Goal: Task Accomplishment & Management: Complete application form

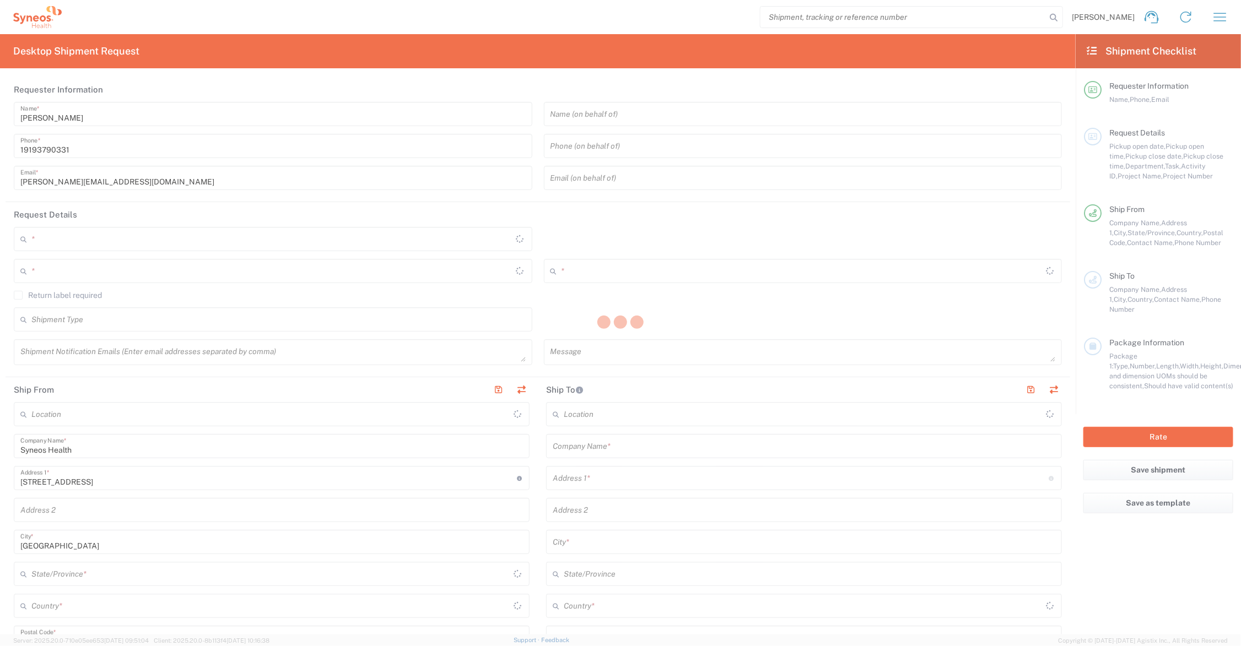
type input "[US_STATE]"
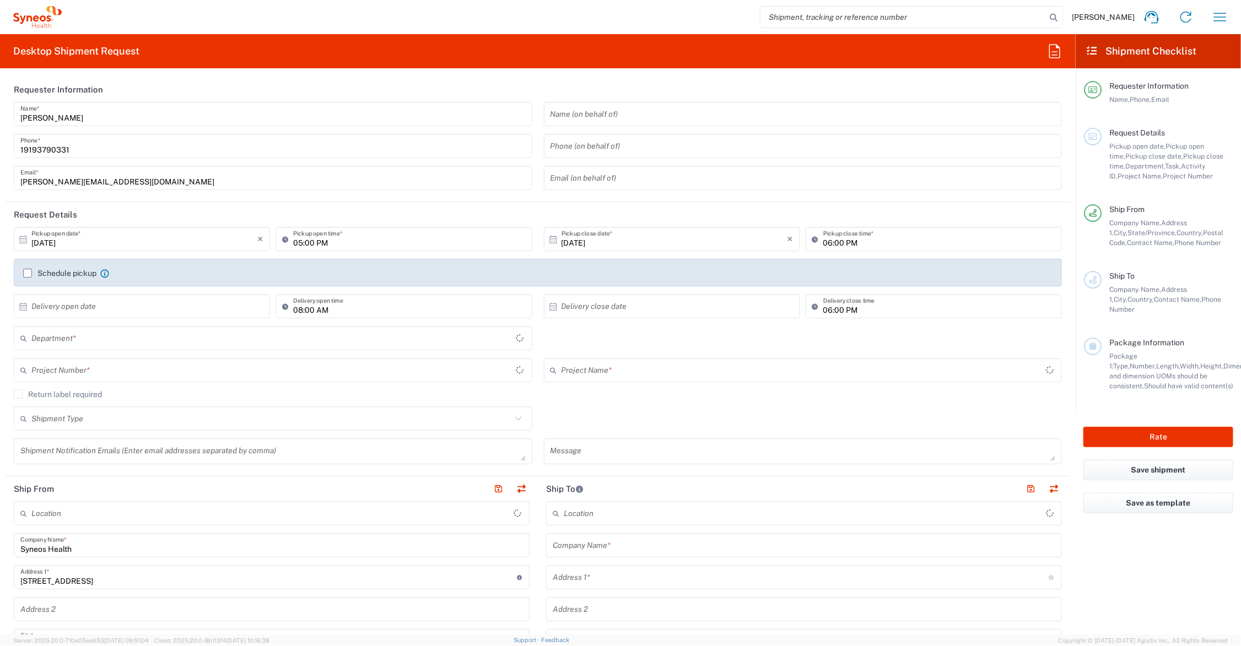
type input "6156"
type input "[GEOGRAPHIC_DATA]"
type input "Syneos Health Communications-[GEOGRAPHIC_DATA] [GEOGRAPHIC_DATA]"
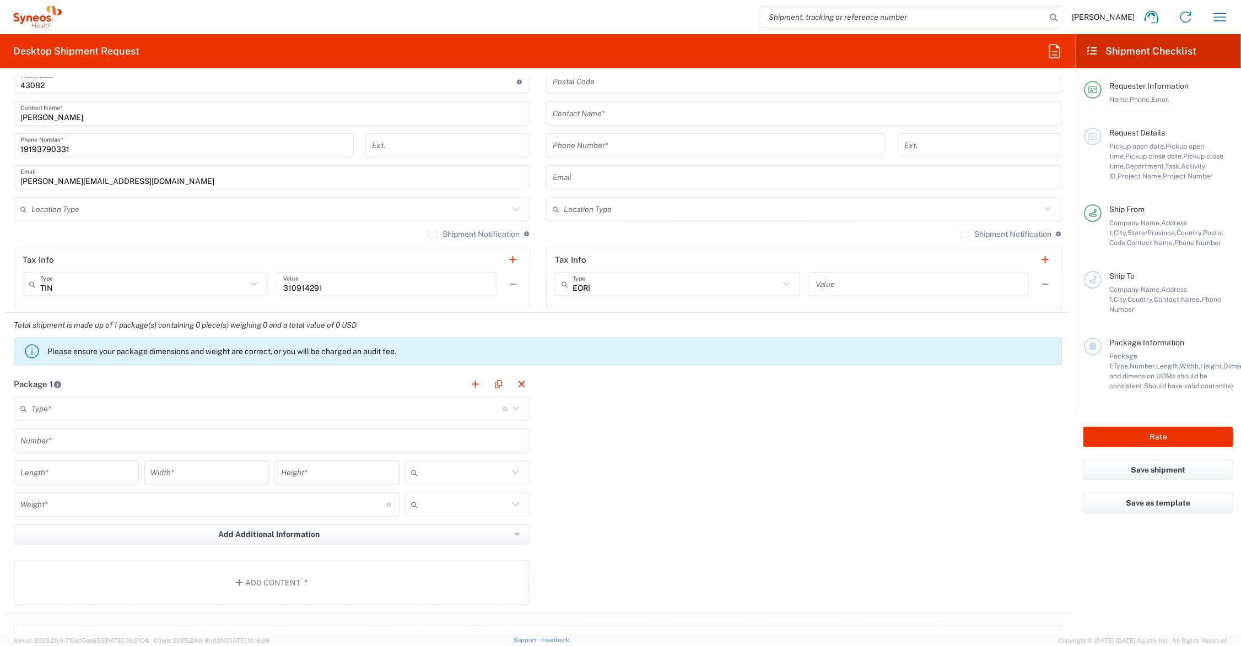
scroll to position [689, 0]
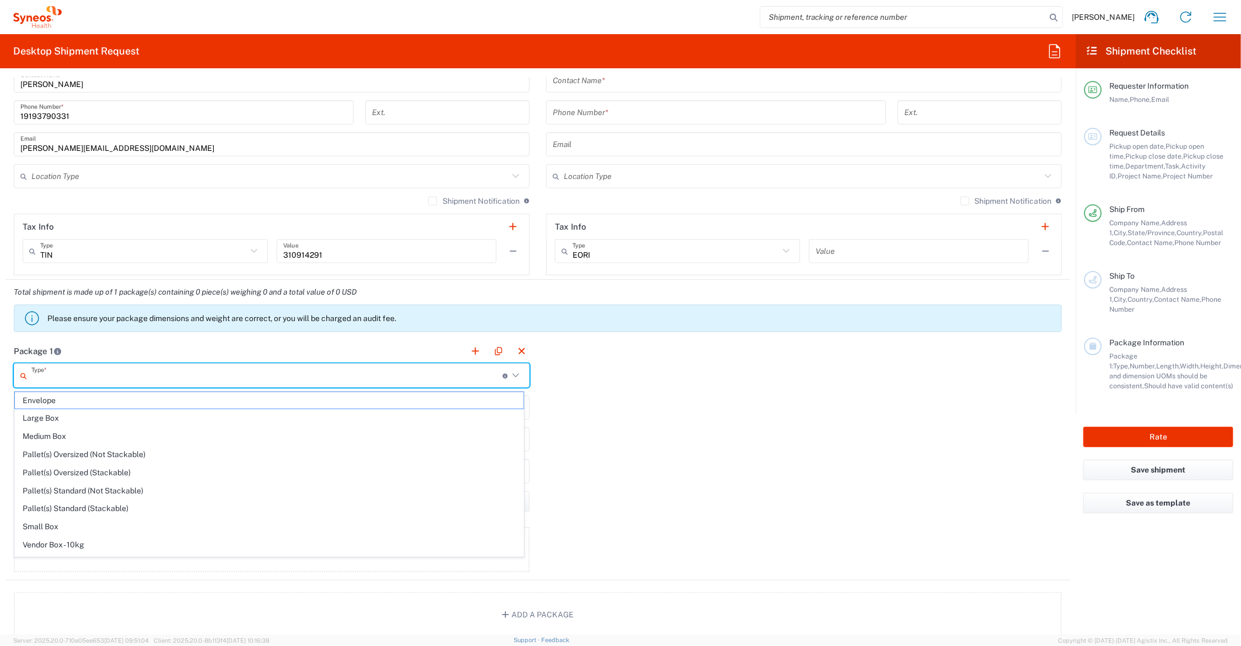
click at [78, 374] on input "text" at bounding box center [266, 375] width 471 height 19
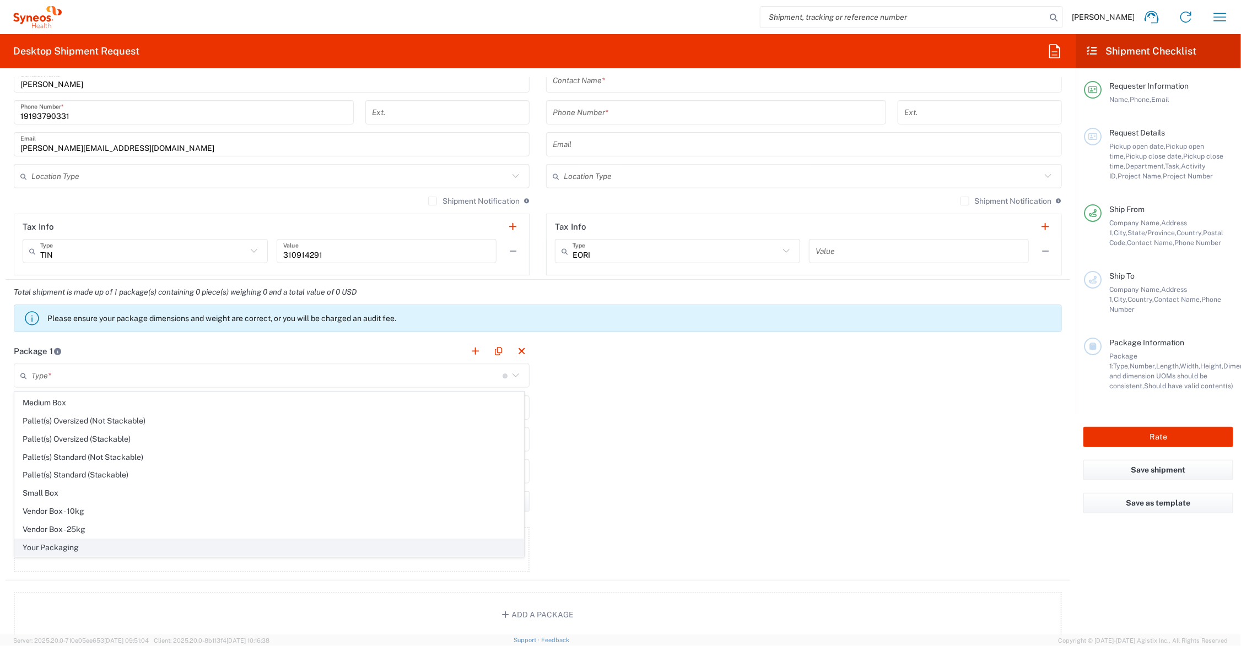
click at [95, 546] on span "Your Packaging" at bounding box center [269, 547] width 509 height 17
type input "Your Packaging"
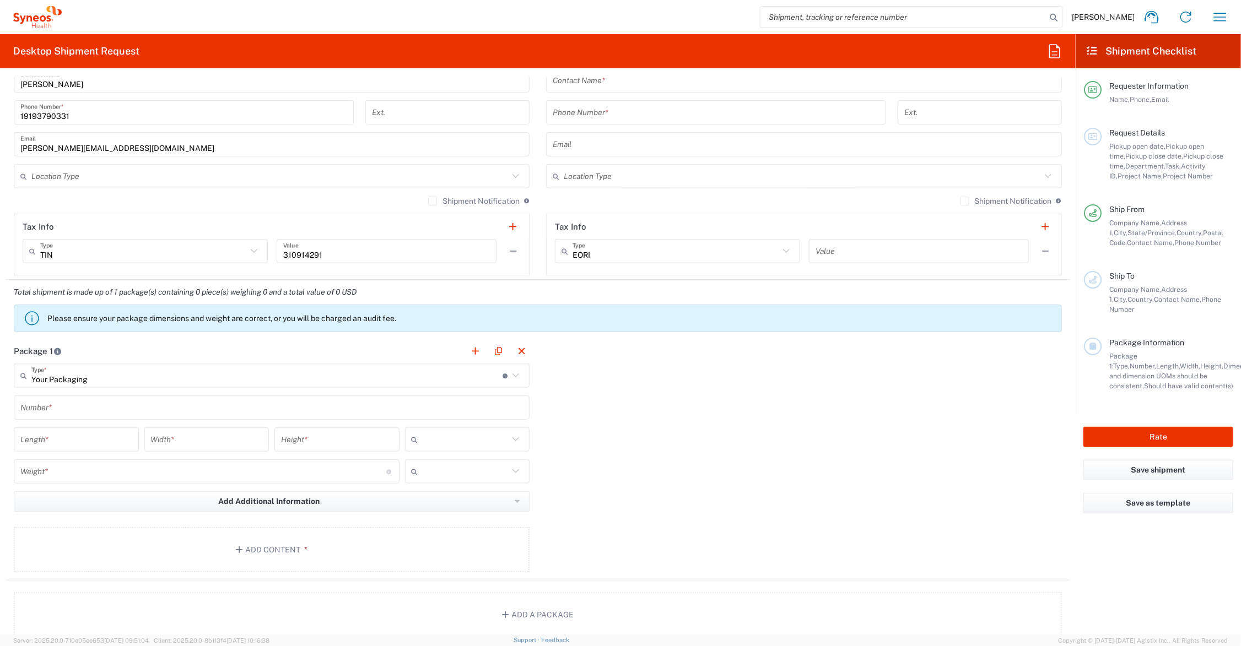
click at [93, 407] on input "text" at bounding box center [271, 407] width 502 height 19
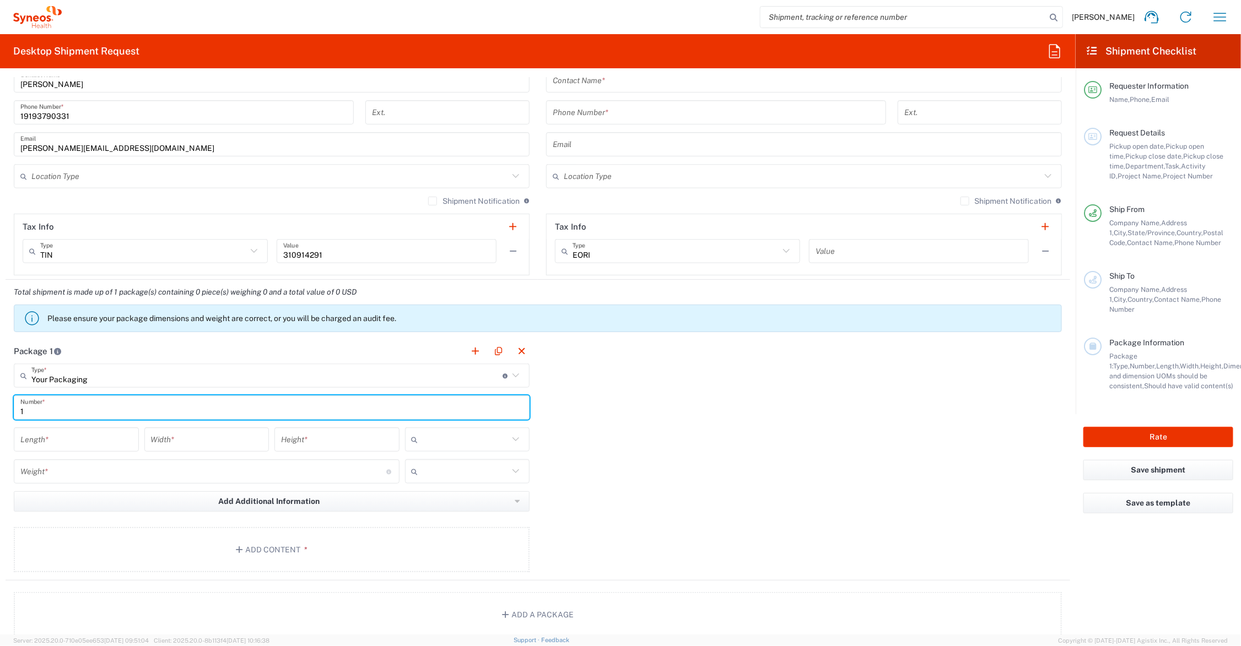
type input "1"
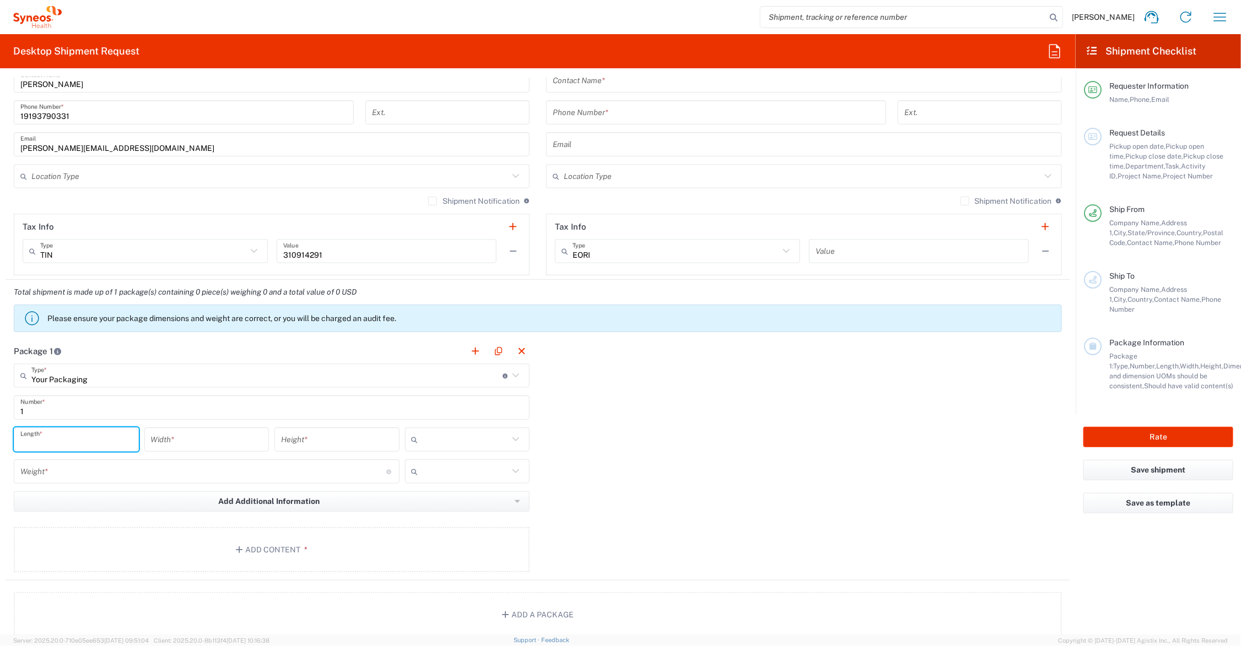
click at [86, 436] on input "number" at bounding box center [76, 439] width 112 height 19
type input "13"
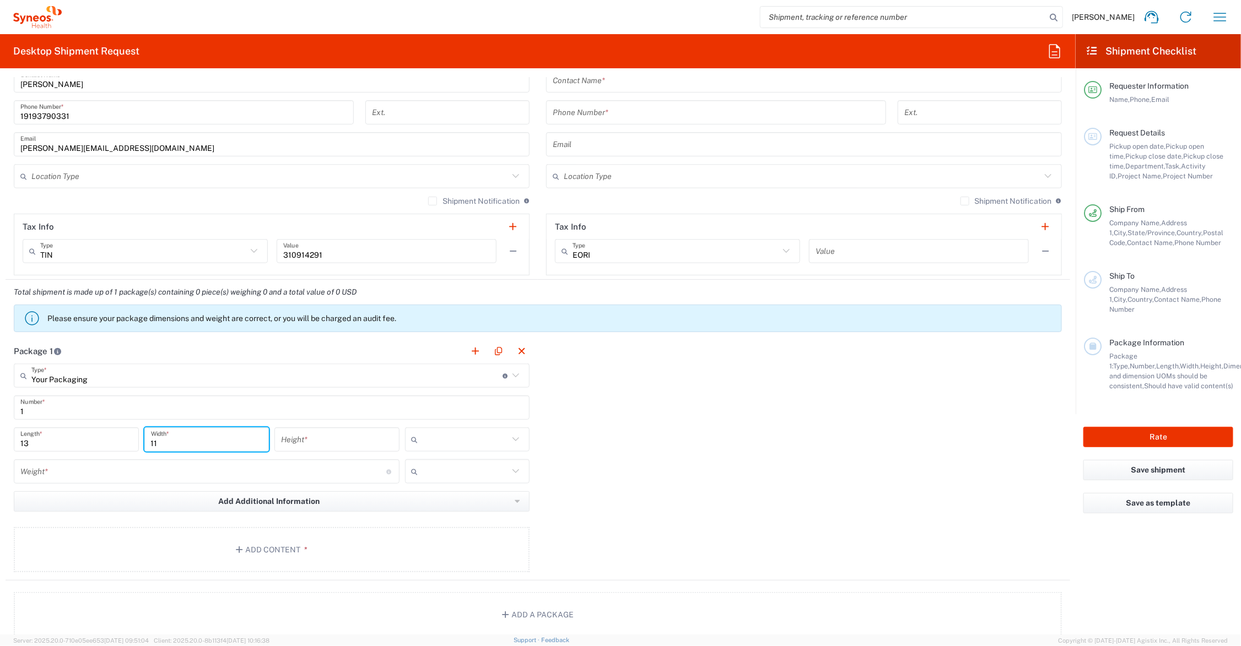
type input "11"
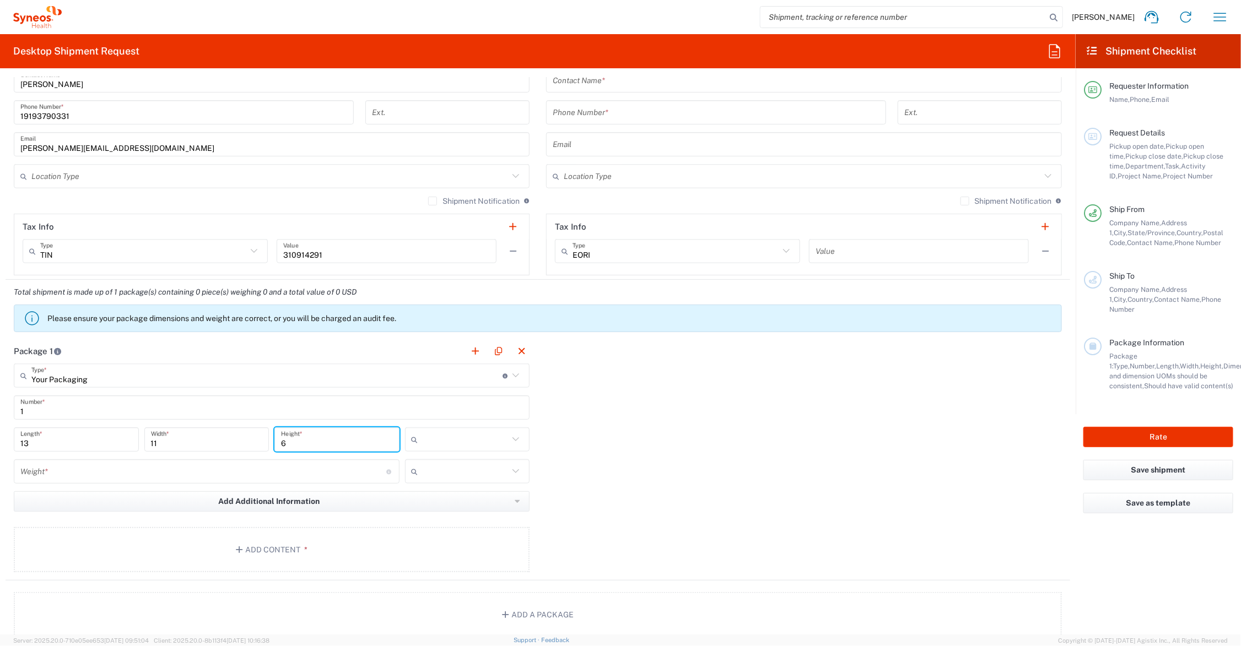
type input "6"
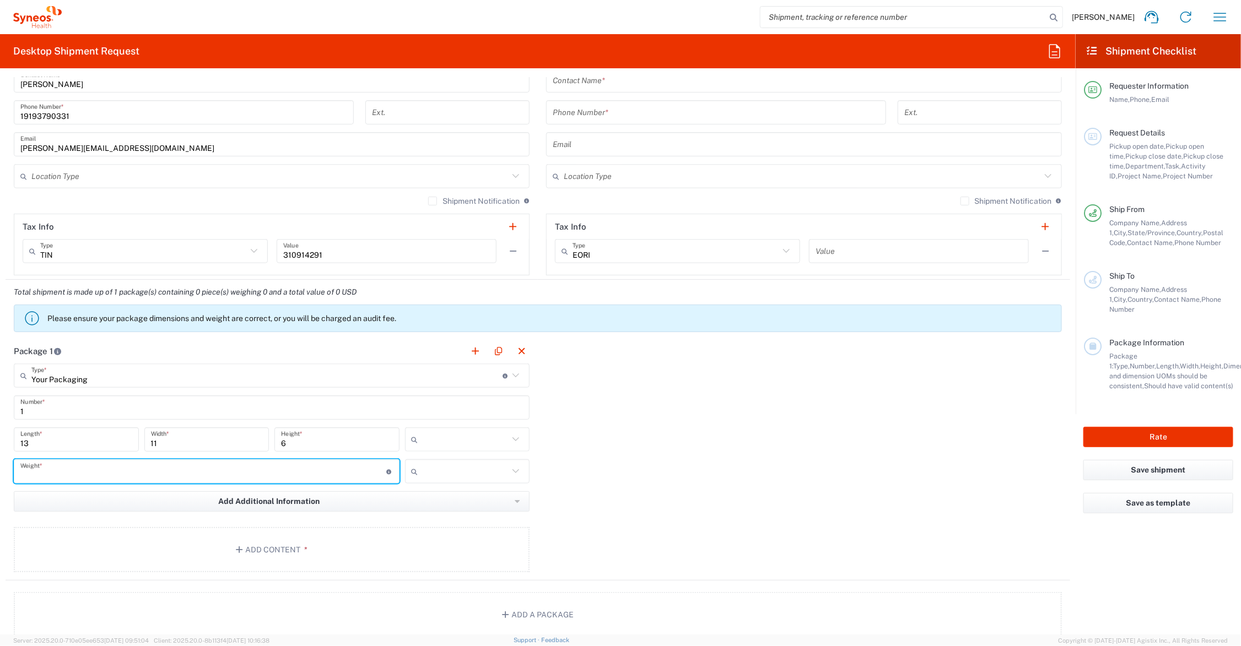
click at [87, 477] on input "number" at bounding box center [203, 471] width 366 height 19
type input "5"
click at [450, 439] on input "text" at bounding box center [466, 440] width 86 height 18
click at [435, 496] on span "in" at bounding box center [462, 500] width 121 height 17
type input "in"
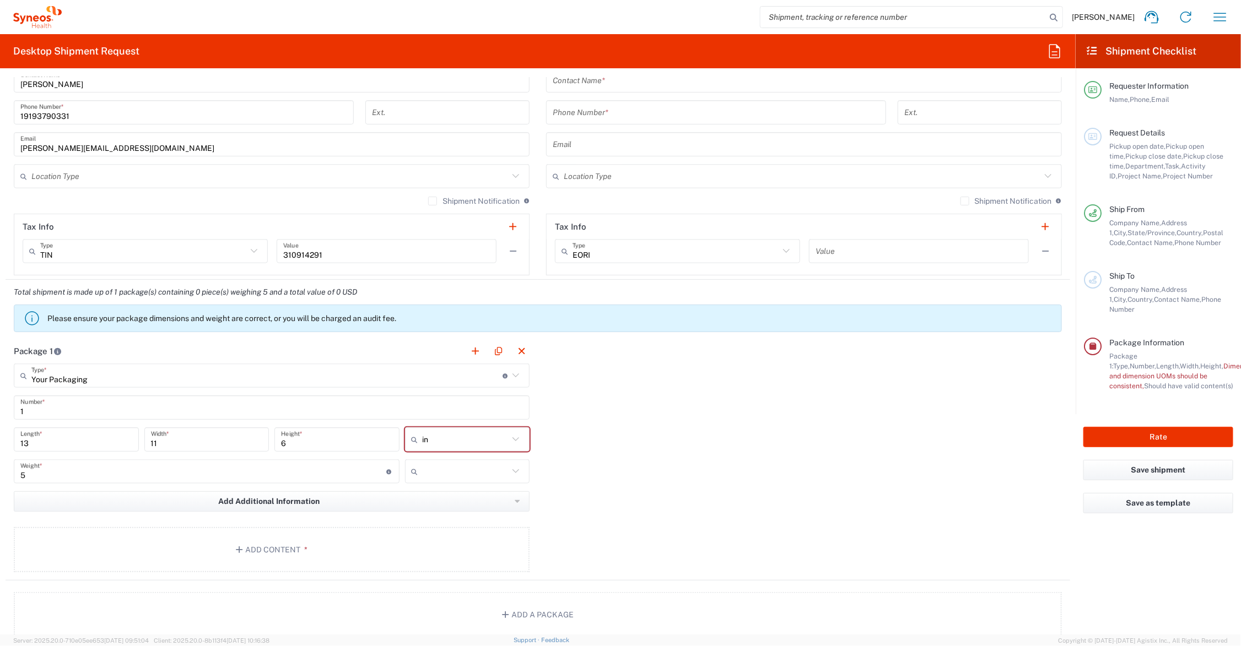
click at [433, 473] on input "text" at bounding box center [466, 472] width 86 height 18
click at [428, 512] on span "lbs" at bounding box center [462, 514] width 121 height 17
type input "lbs"
click at [251, 547] on button "Add Content *" at bounding box center [272, 549] width 516 height 45
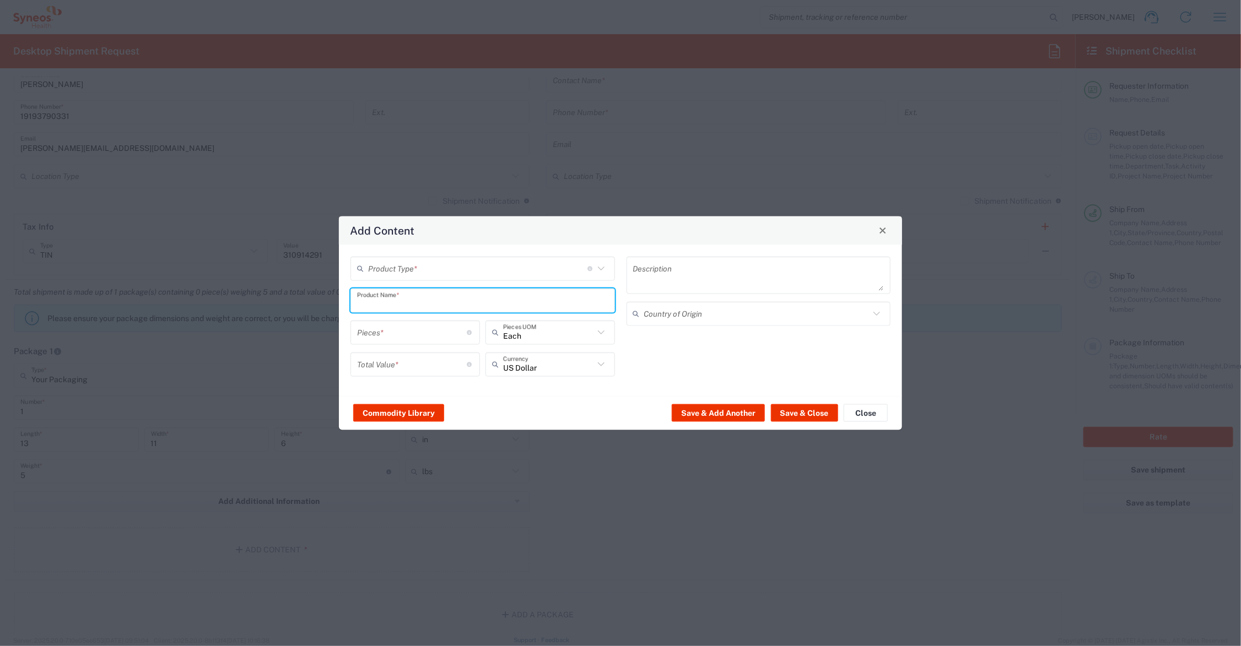
click at [400, 298] on input "text" at bounding box center [482, 300] width 251 height 19
click at [402, 327] on div "iPhone" at bounding box center [482, 326] width 262 height 19
type input "iPhone"
type input "1"
type input "0"
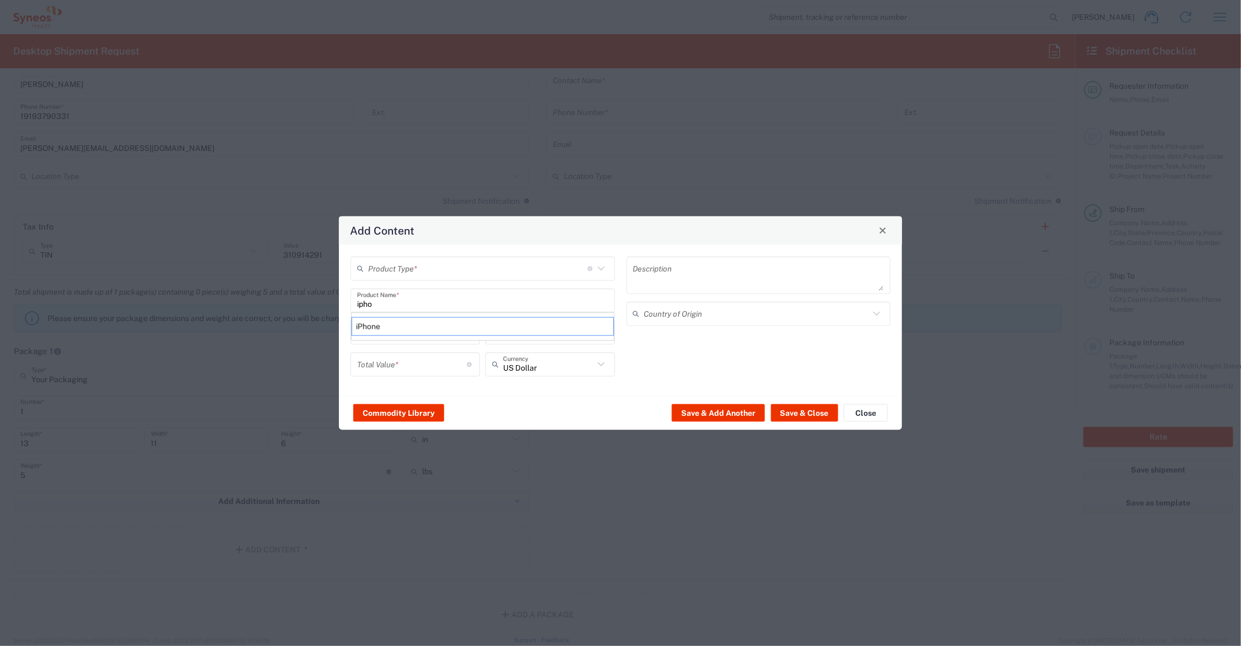
type textarea "Apple iPhone mobile device"
type input "[GEOGRAPHIC_DATA]"
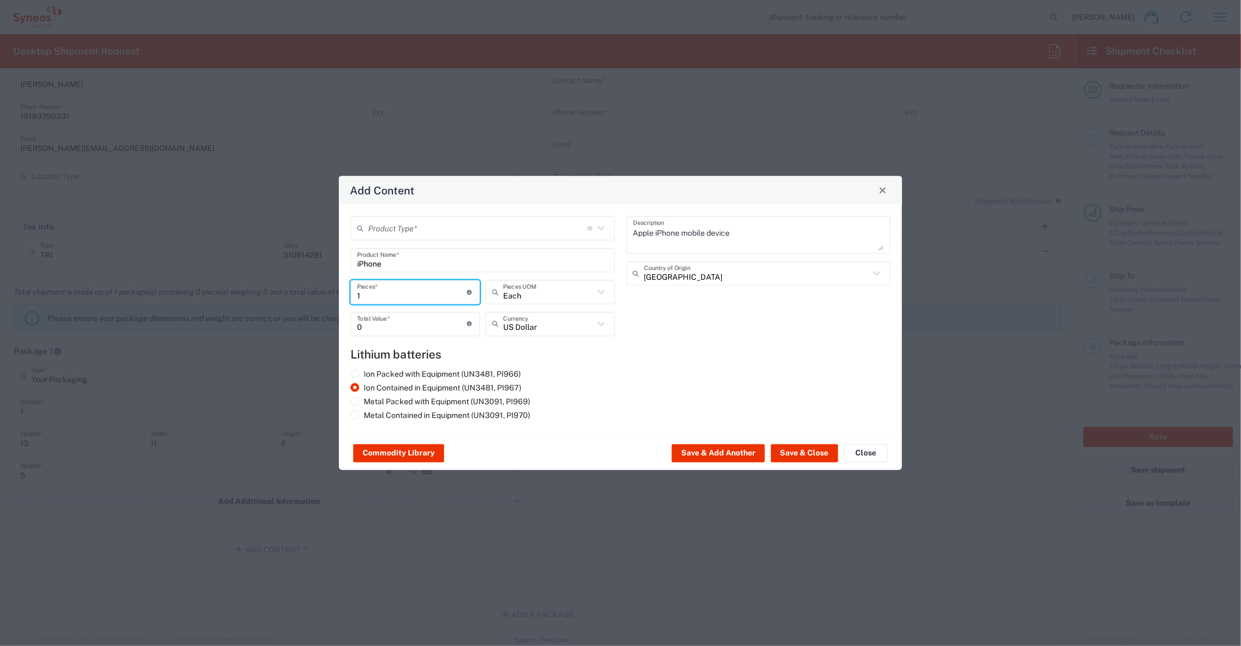
drag, startPoint x: 369, startPoint y: 296, endPoint x: 345, endPoint y: 290, distance: 24.5
click at [346, 291] on div "Product Type * Document: Paper document generated internally by Syneos, a clien…" at bounding box center [483, 280] width 276 height 128
type input "3"
drag, startPoint x: 361, startPoint y: 324, endPoint x: 332, endPoint y: 324, distance: 28.6
click at [332, 324] on div "Add Content Product Type * Document: Paper document generated internally by Syn…" at bounding box center [620, 323] width 1241 height 646
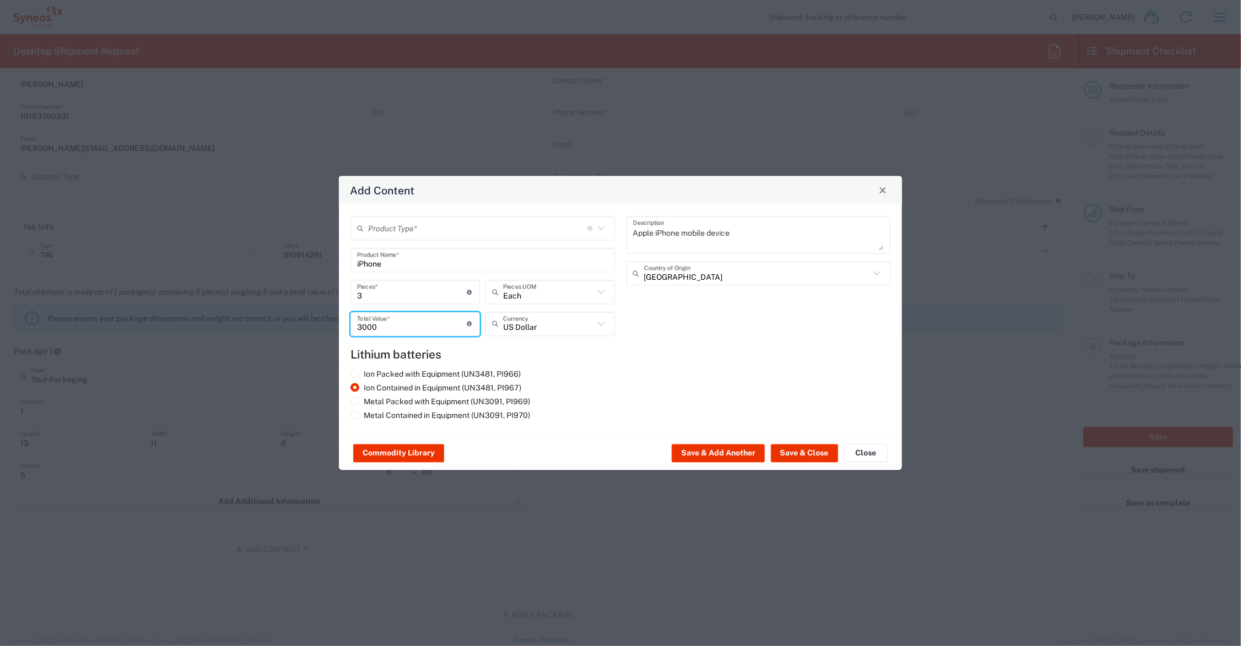
drag, startPoint x: 378, startPoint y: 326, endPoint x: 345, endPoint y: 326, distance: 33.1
click at [345, 326] on div "Product Type * Document: Paper document generated internally by Syneos, a clien…" at bounding box center [483, 280] width 276 height 128
type input "1000"
click at [384, 229] on input "text" at bounding box center [477, 228] width 219 height 19
click at [408, 268] on span "General Commodity" at bounding box center [483, 270] width 262 height 17
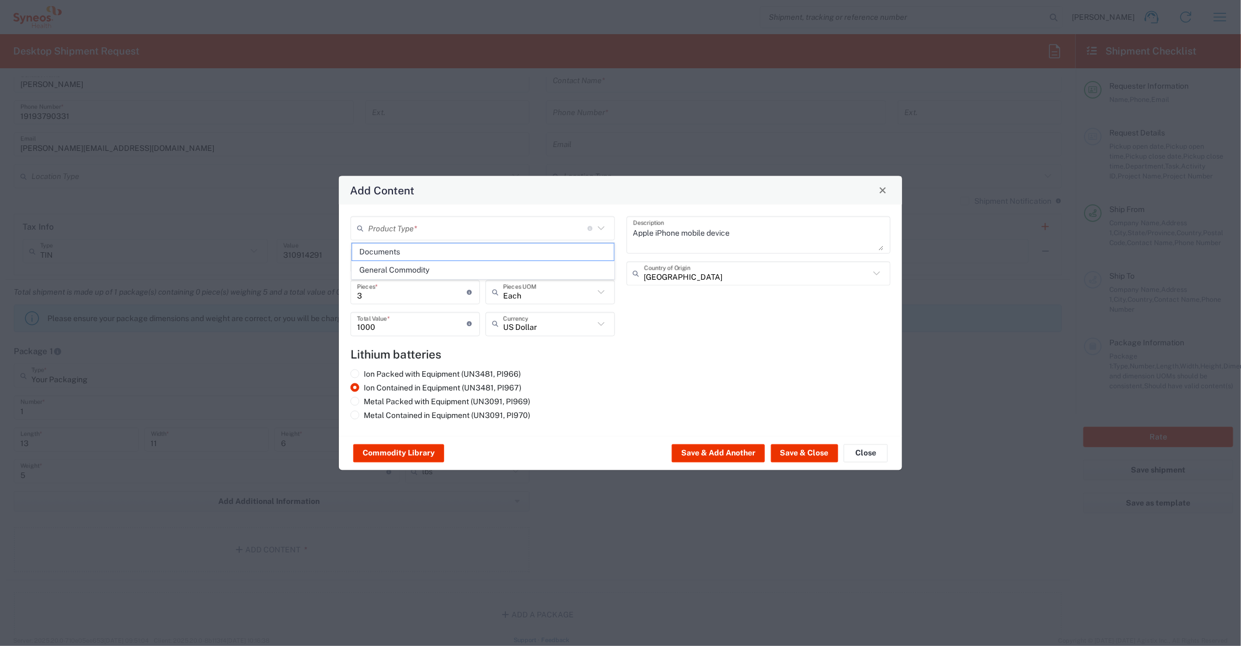
type input "General Commodity"
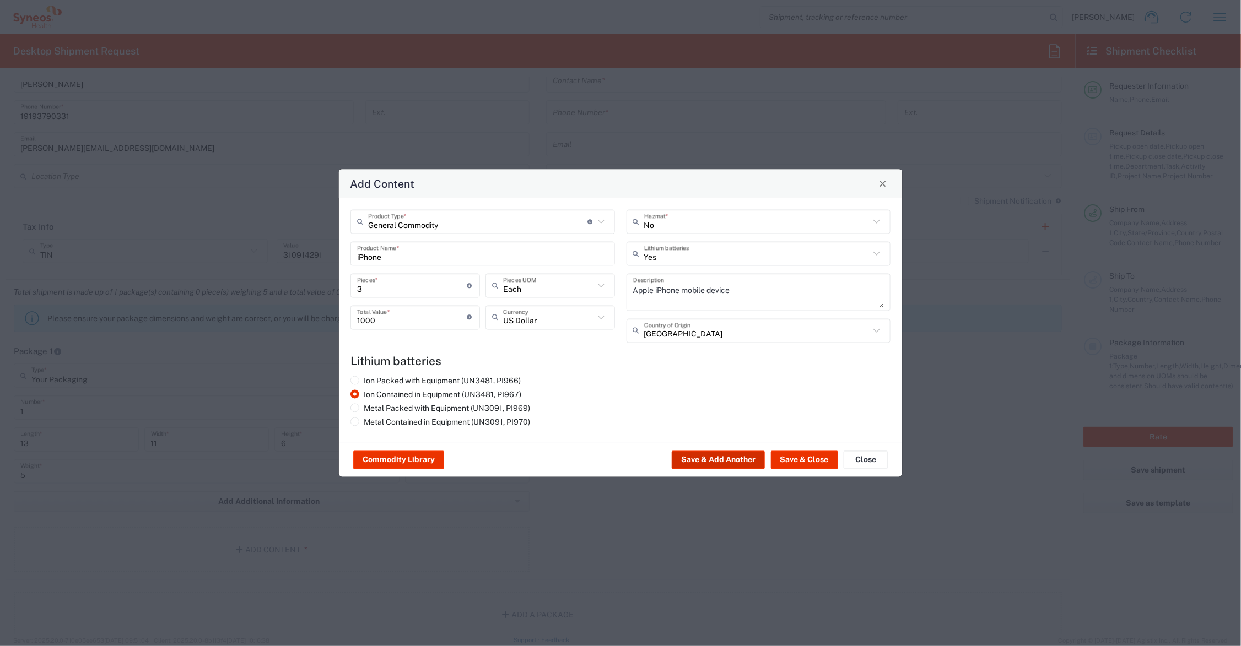
click at [739, 460] on button "Save & Add Another" at bounding box center [718, 460] width 93 height 18
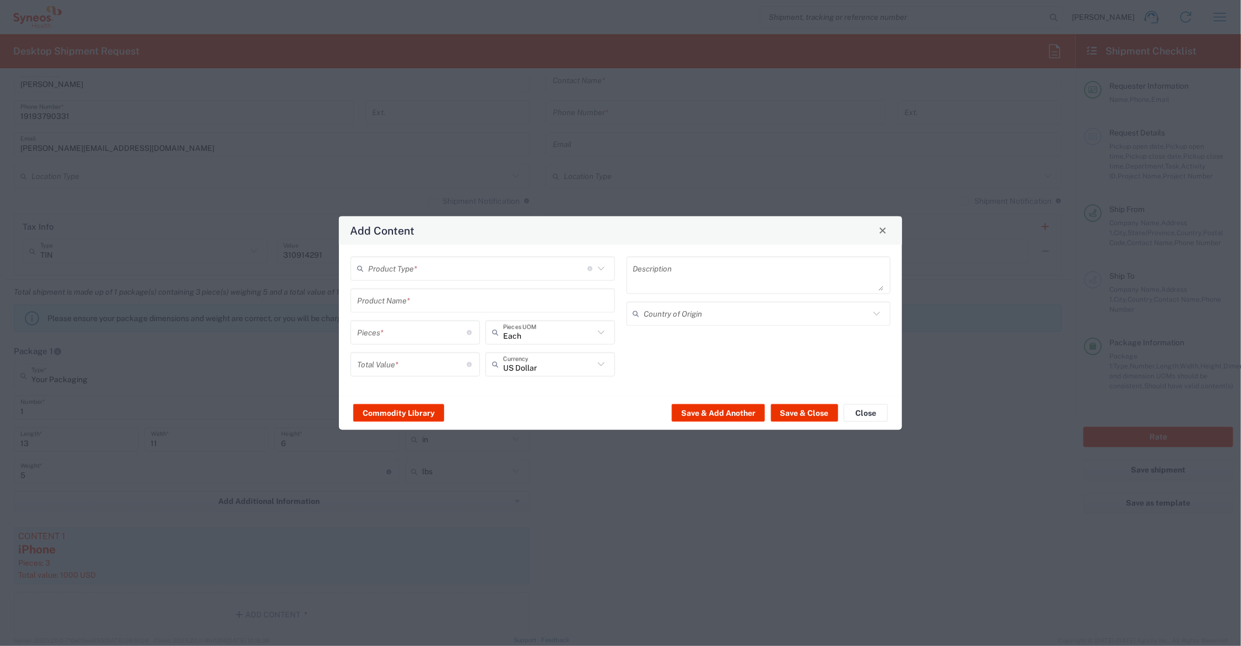
click at [405, 302] on input "text" at bounding box center [482, 300] width 251 height 19
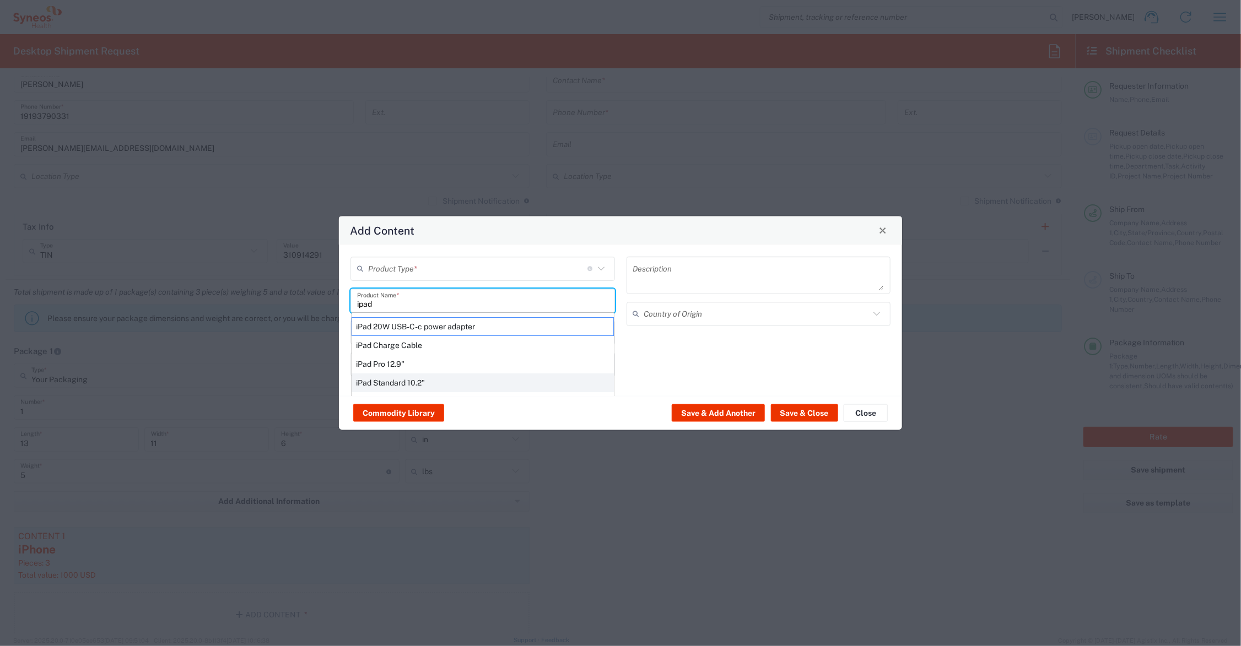
click at [414, 385] on div "iPad Standard 10.2"" at bounding box center [482, 382] width 262 height 19
type input "iPad Standard 10.2""
type input "1"
type textarea "iPad Standard 10.2""
type input "[GEOGRAPHIC_DATA]"
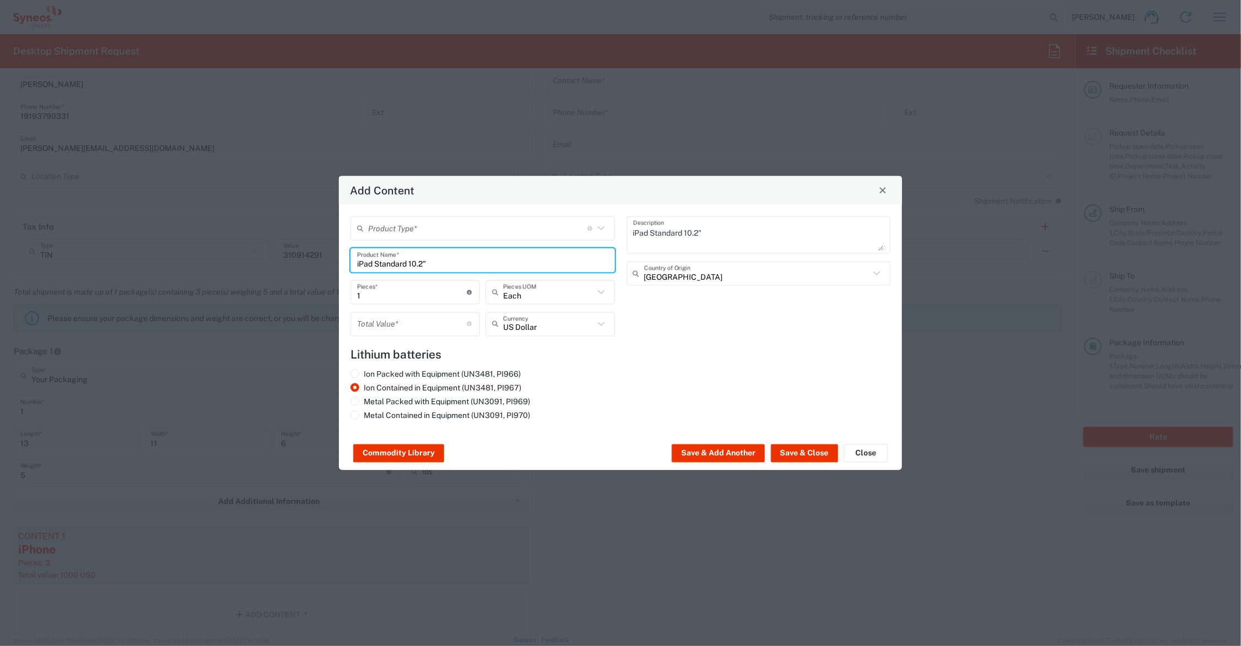
click at [386, 318] on input "number" at bounding box center [412, 324] width 110 height 19
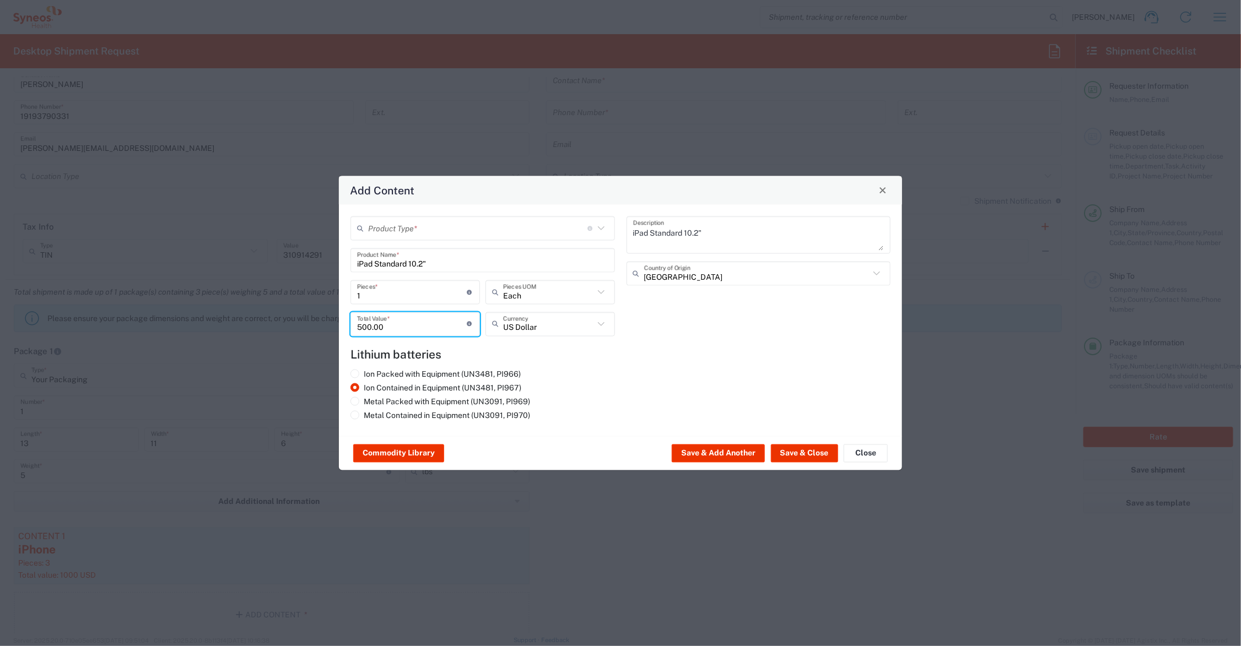
type input "500.00"
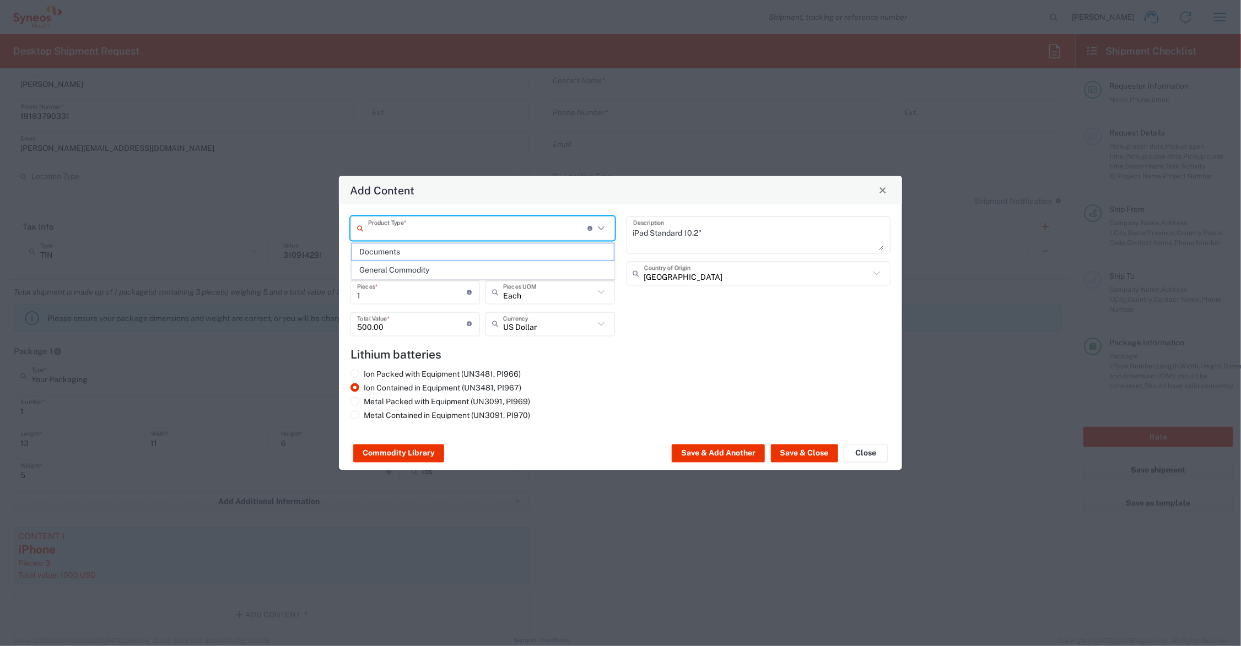
click at [443, 224] on input "text" at bounding box center [477, 228] width 219 height 19
click at [445, 270] on span "General Commodity" at bounding box center [483, 270] width 262 height 17
type input "General Commodity"
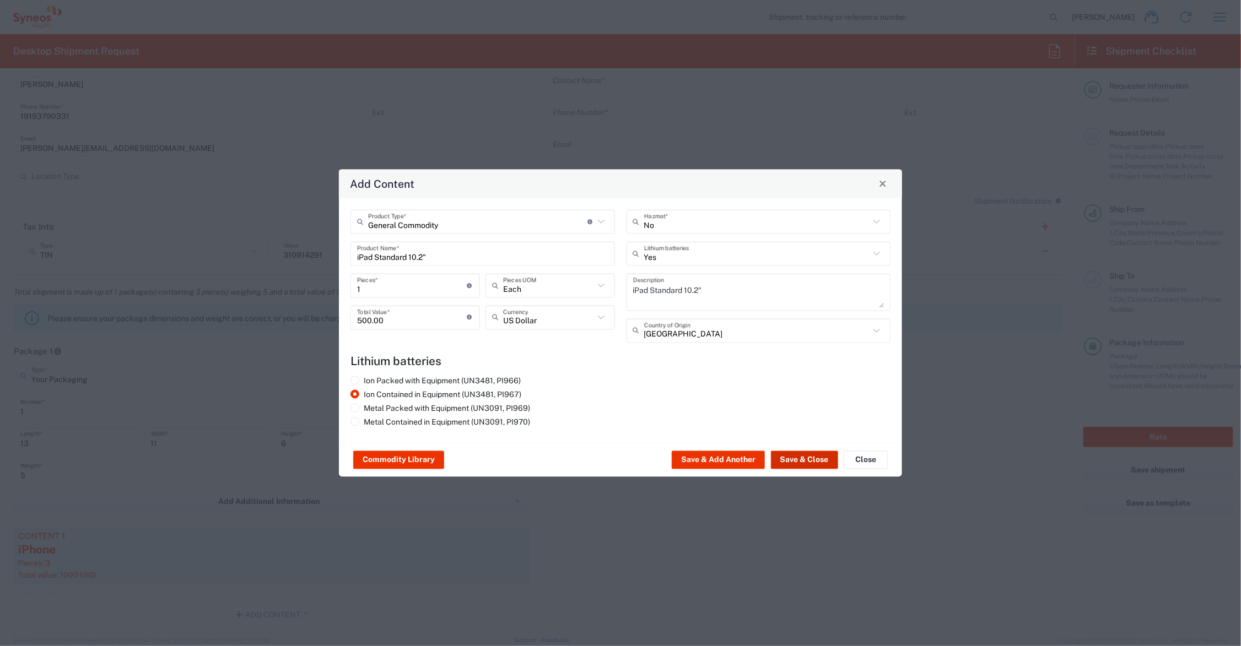
click at [783, 455] on button "Save & Close" at bounding box center [804, 460] width 67 height 18
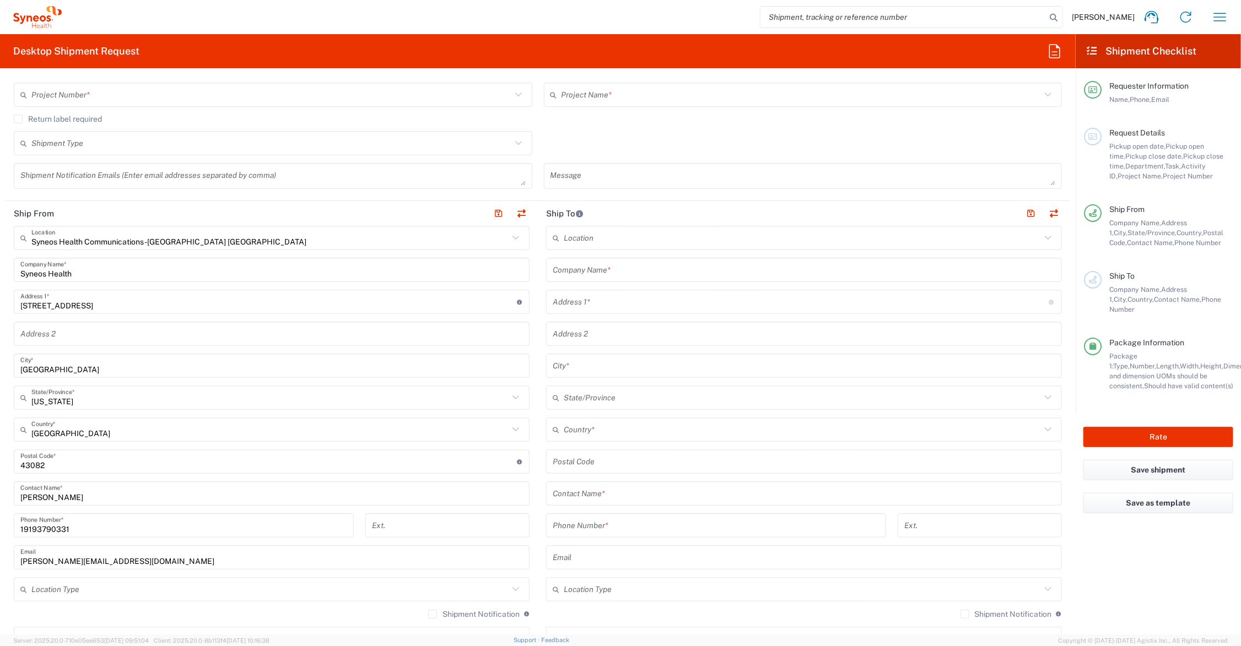
scroll to position [0, 0]
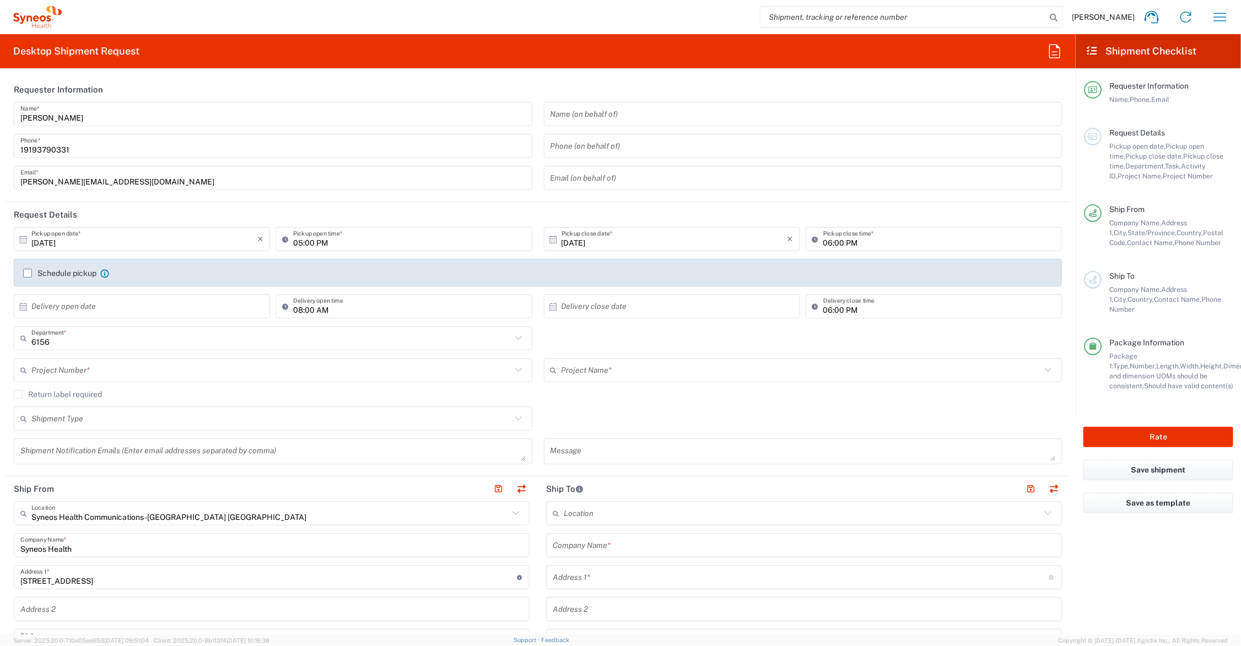
click at [578, 370] on input "text" at bounding box center [801, 370] width 480 height 19
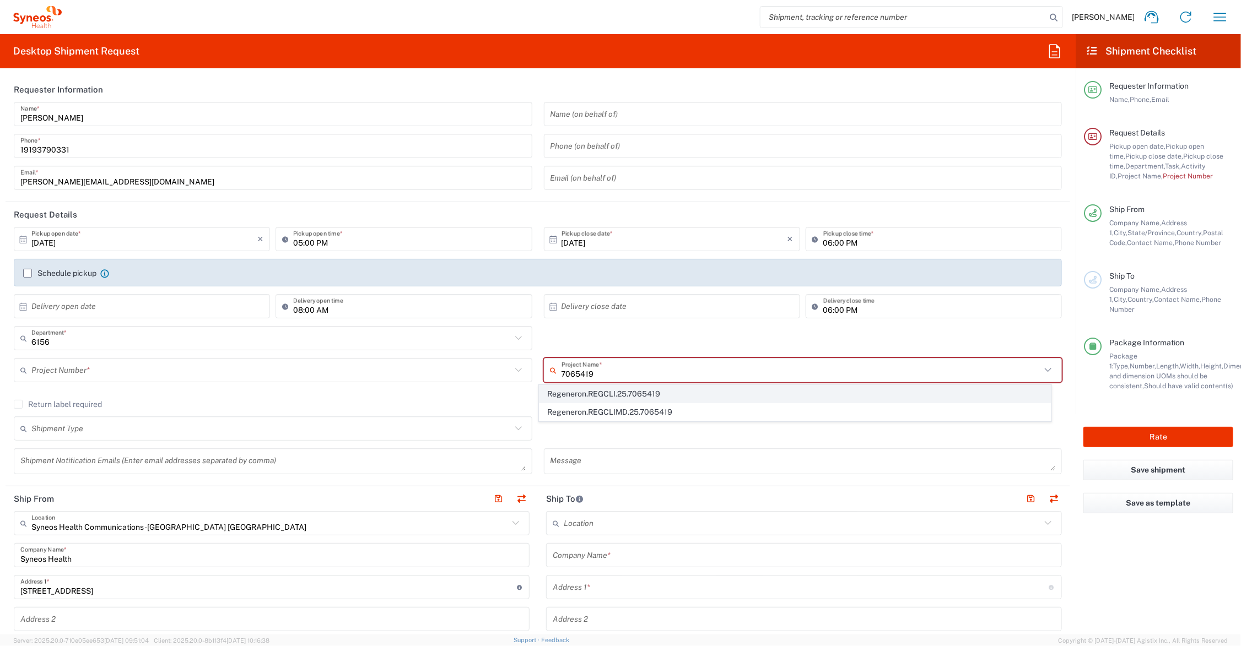
click at [627, 390] on span "Regeneron.REGCLI.25.7065419" at bounding box center [794, 394] width 511 height 17
type input "Regeneron.REGCLI.25.7065419"
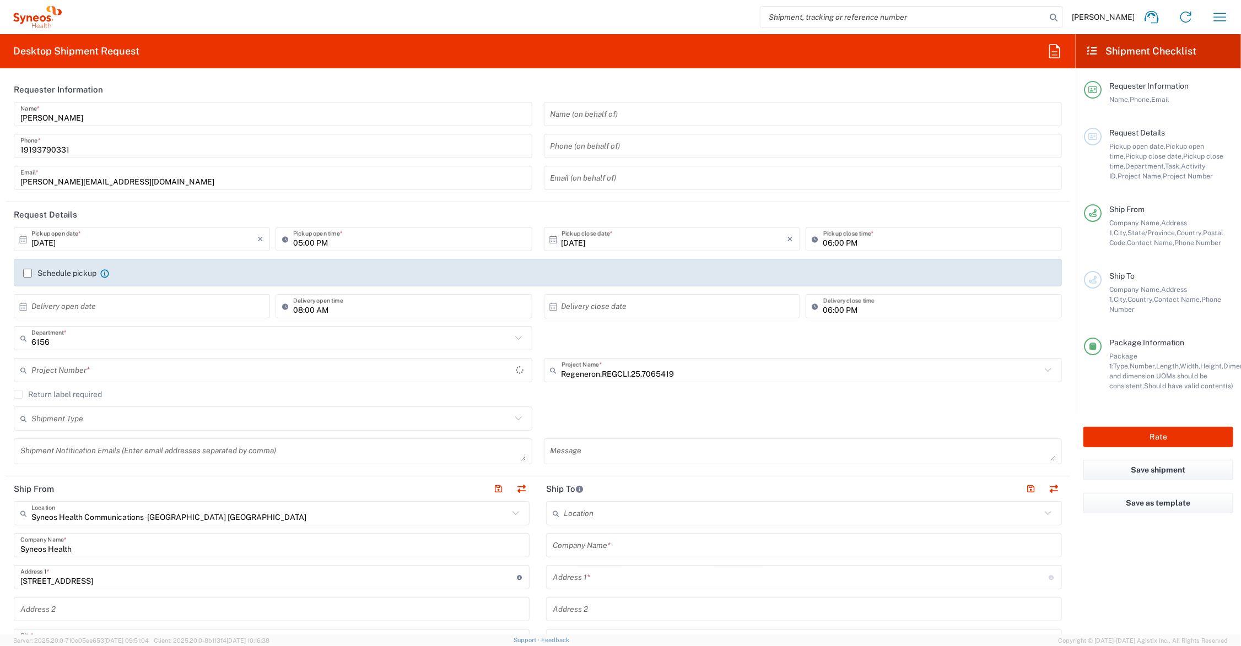
type input "[PERSON_NAME].CORP.CL.7065419"
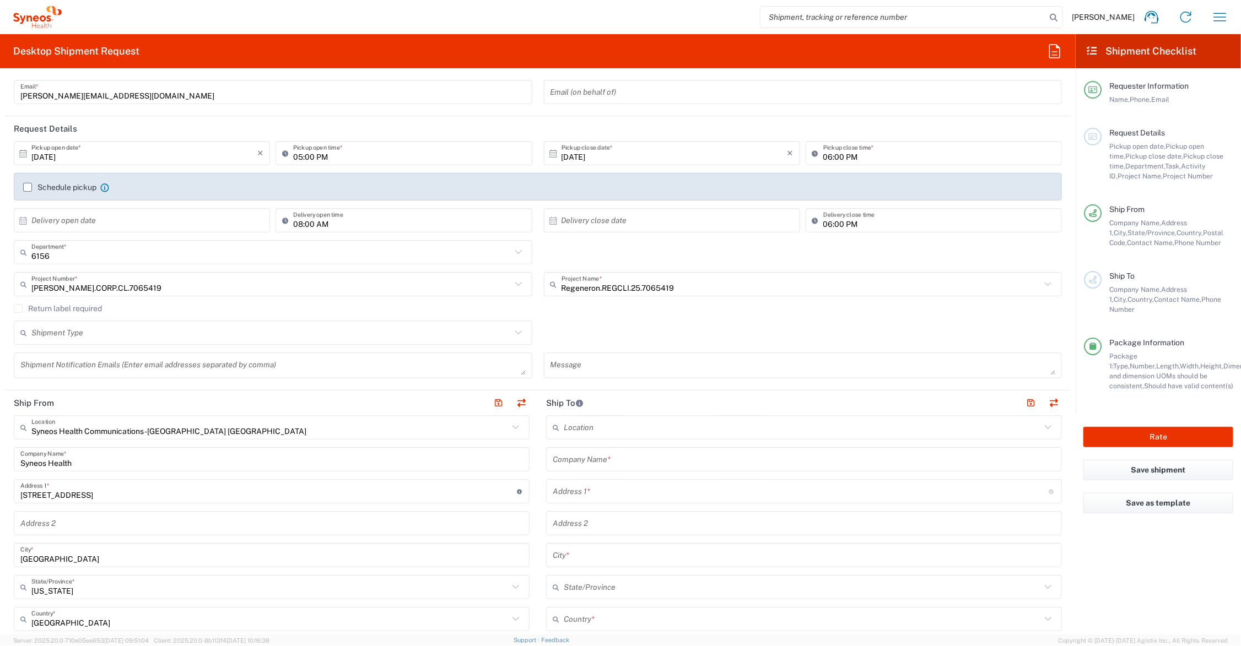
scroll to position [138, 0]
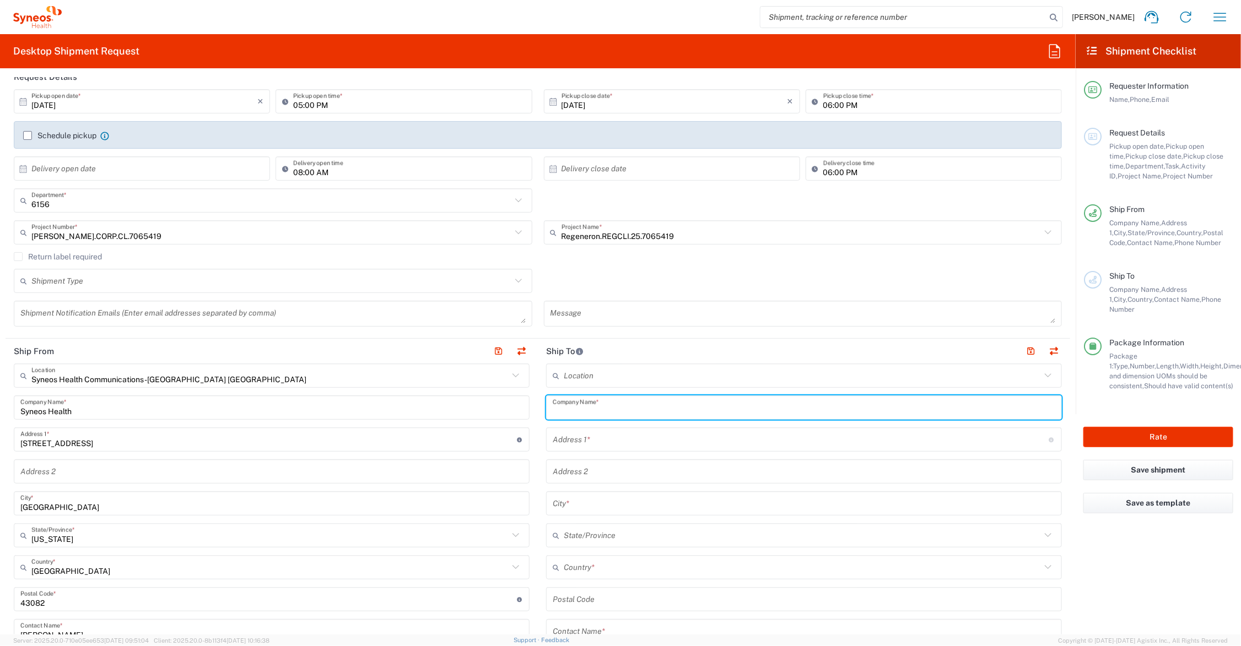
click at [613, 407] on input "text" at bounding box center [804, 407] width 502 height 19
drag, startPoint x: 596, startPoint y: 404, endPoint x: 530, endPoint y: 408, distance: 66.2
click at [530, 408] on div "Ship From Syneos Health Communications-[GEOGRAPHIC_DATA] [GEOGRAPHIC_DATA] Loca…" at bounding box center [538, 585] width 1064 height 492
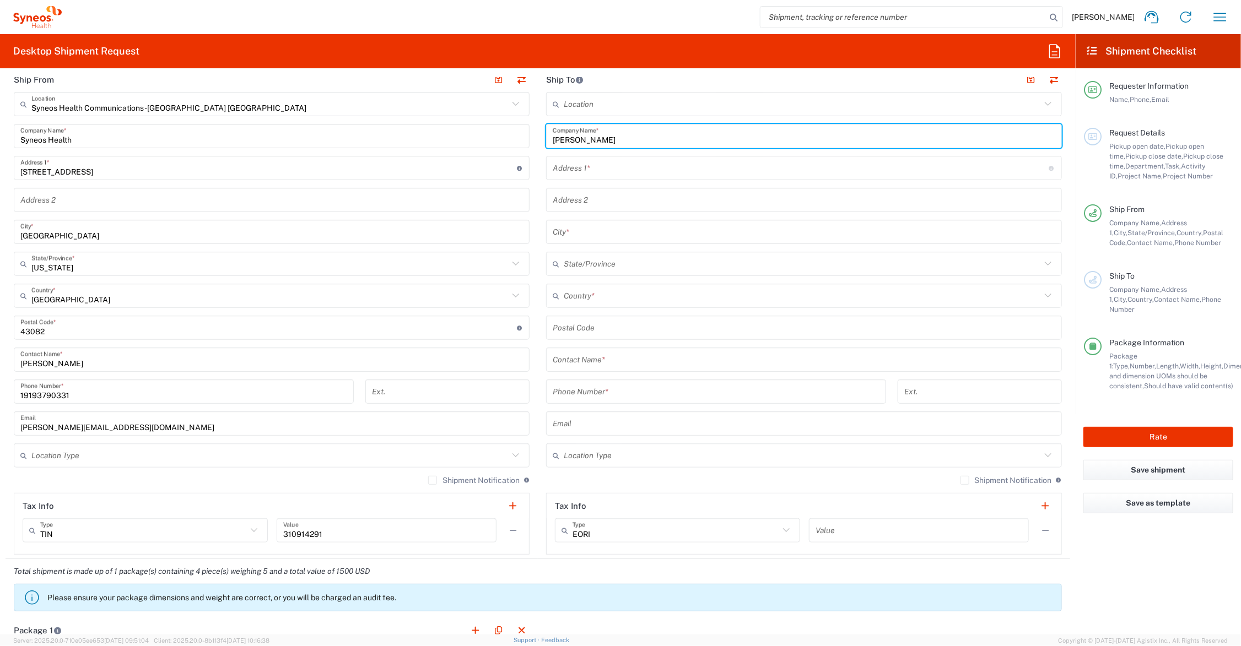
scroll to position [413, 0]
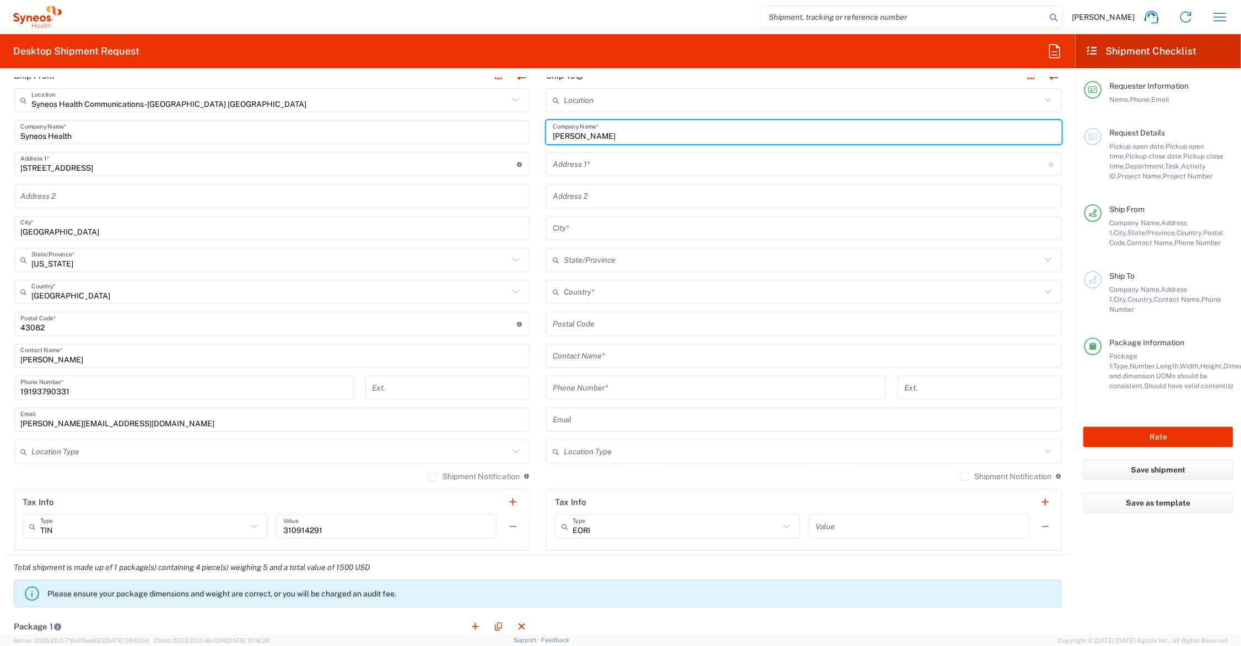
type input "[PERSON_NAME]"
click at [604, 351] on input "text" at bounding box center [804, 356] width 502 height 19
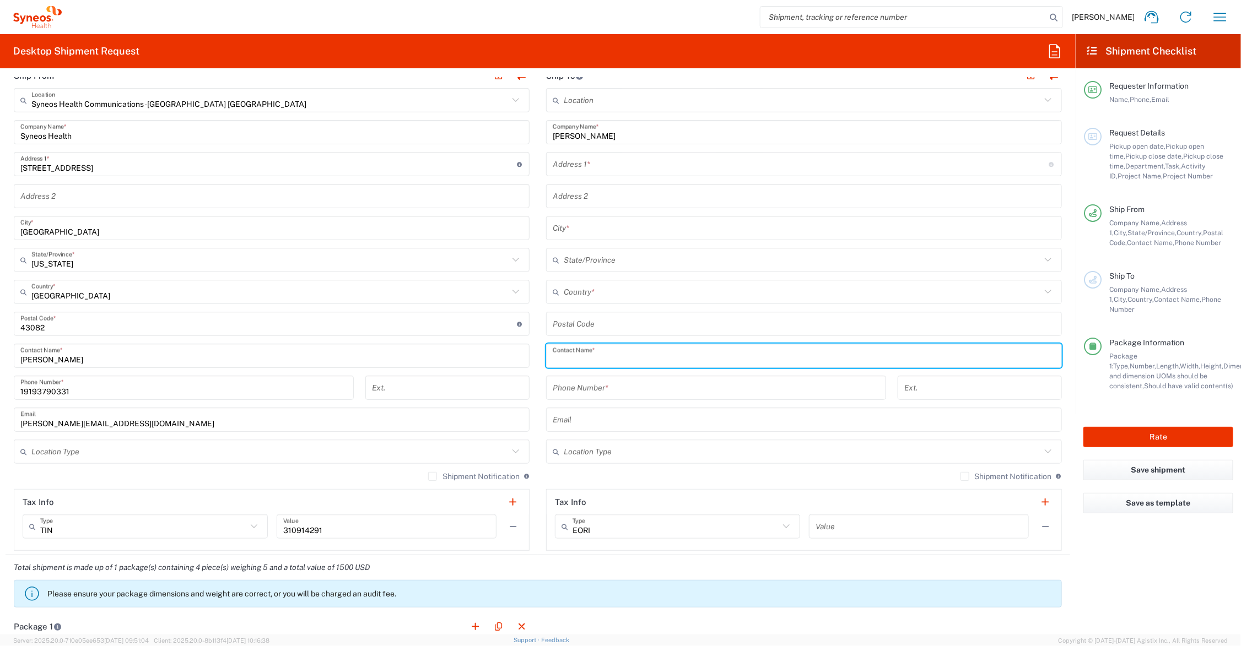
paste input "[PERSON_NAME]"
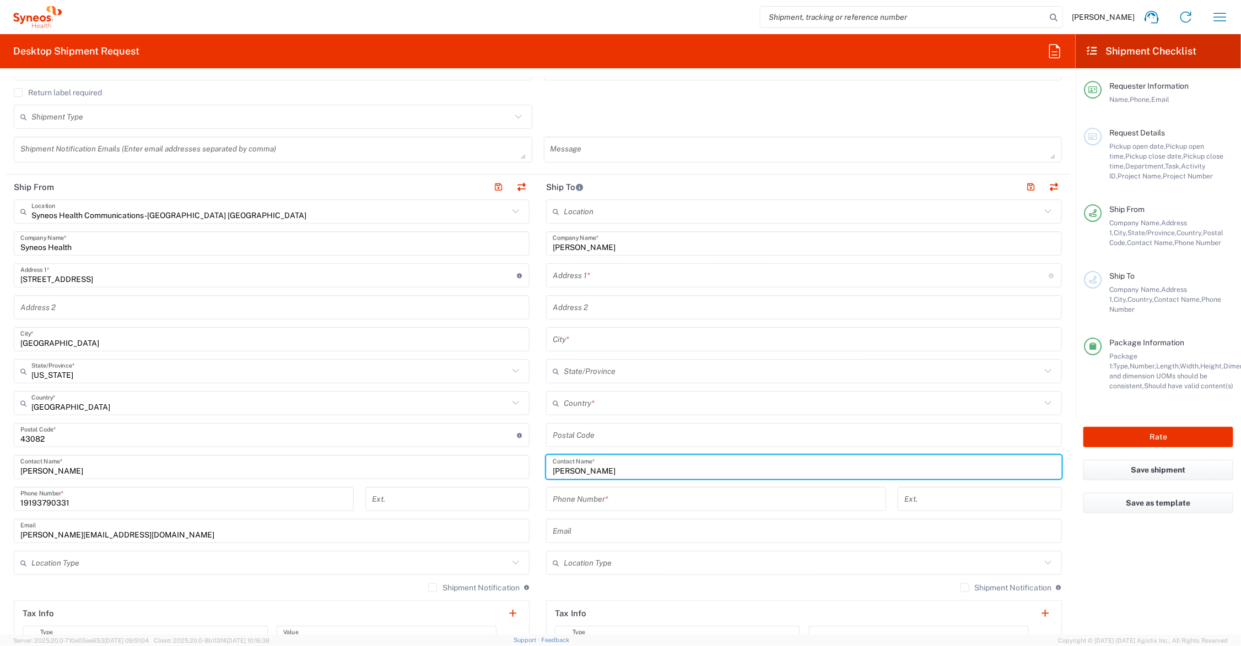
scroll to position [275, 0]
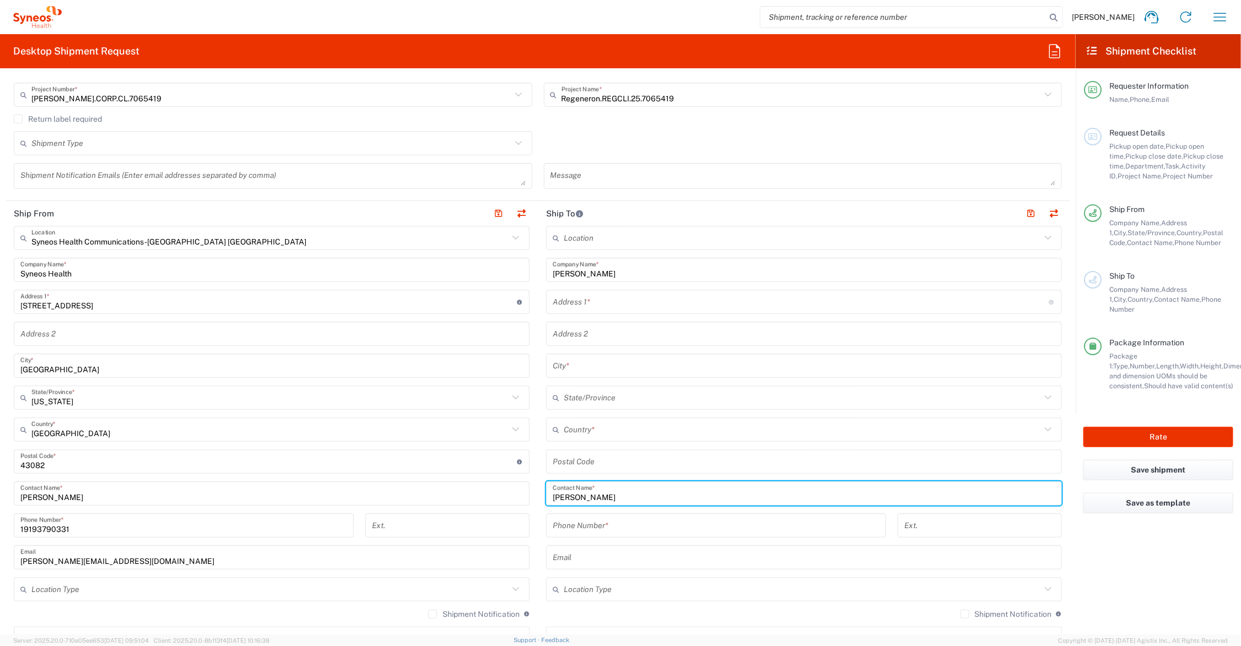
type input "[PERSON_NAME]"
click at [625, 306] on input "text" at bounding box center [801, 302] width 496 height 19
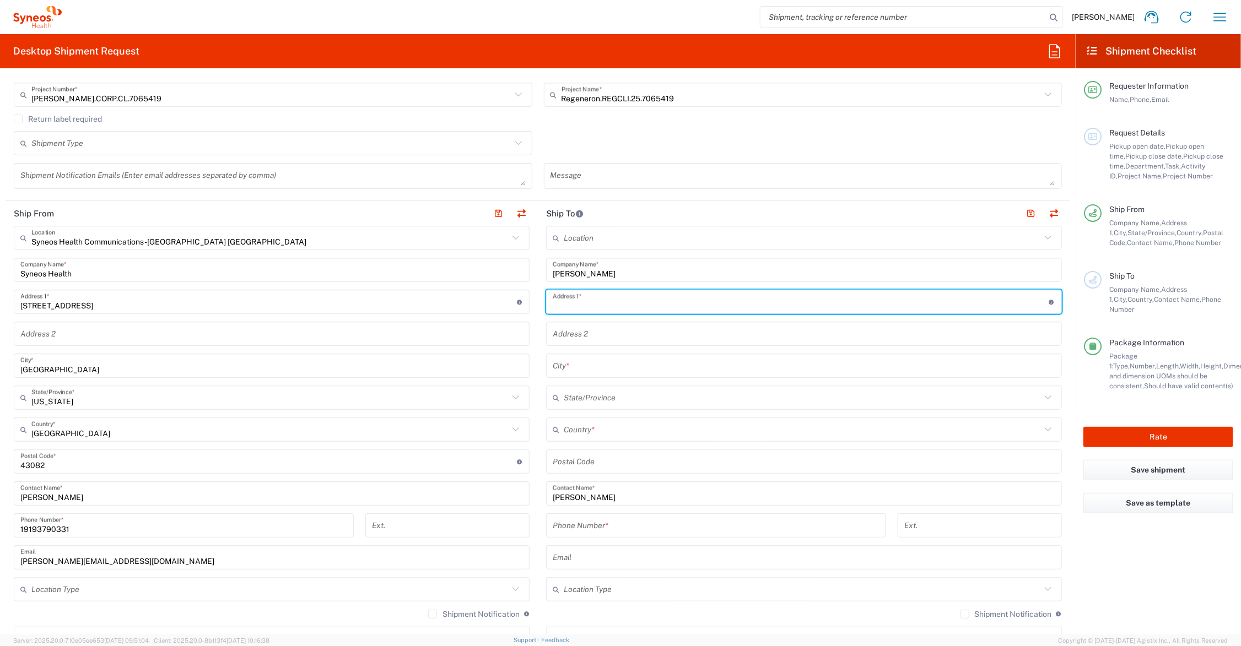
click at [575, 299] on input "text" at bounding box center [801, 302] width 496 height 19
type input "[STREET_ADDRESS]"
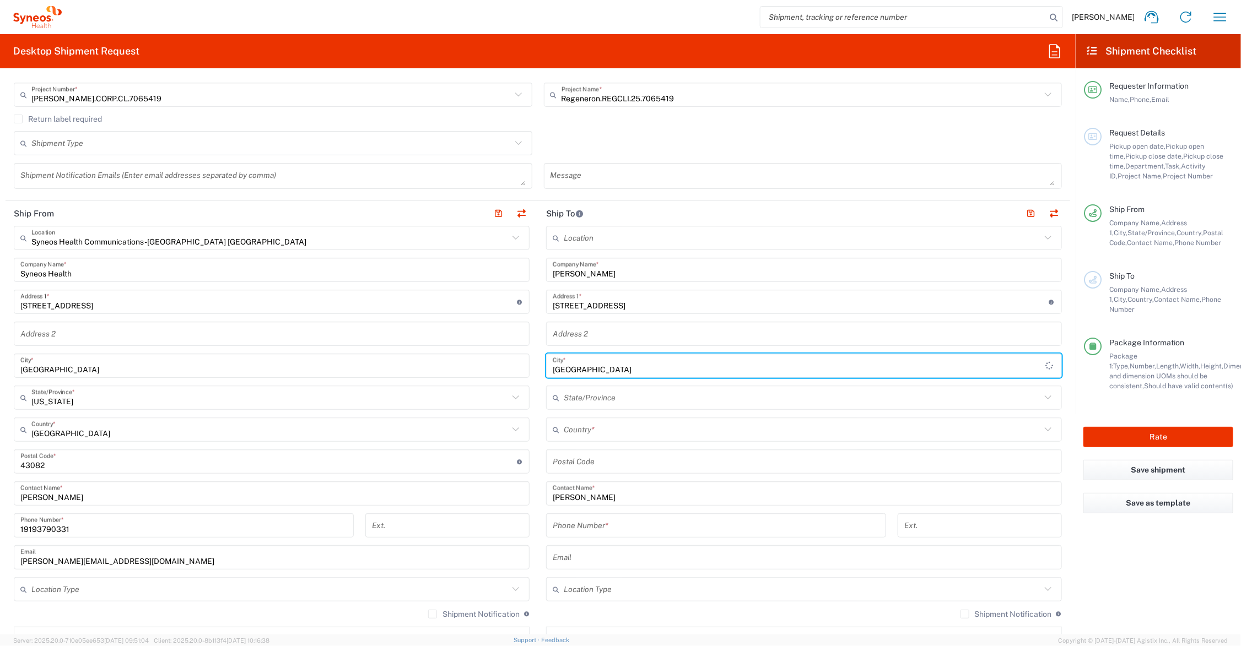
type input "[GEOGRAPHIC_DATA]"
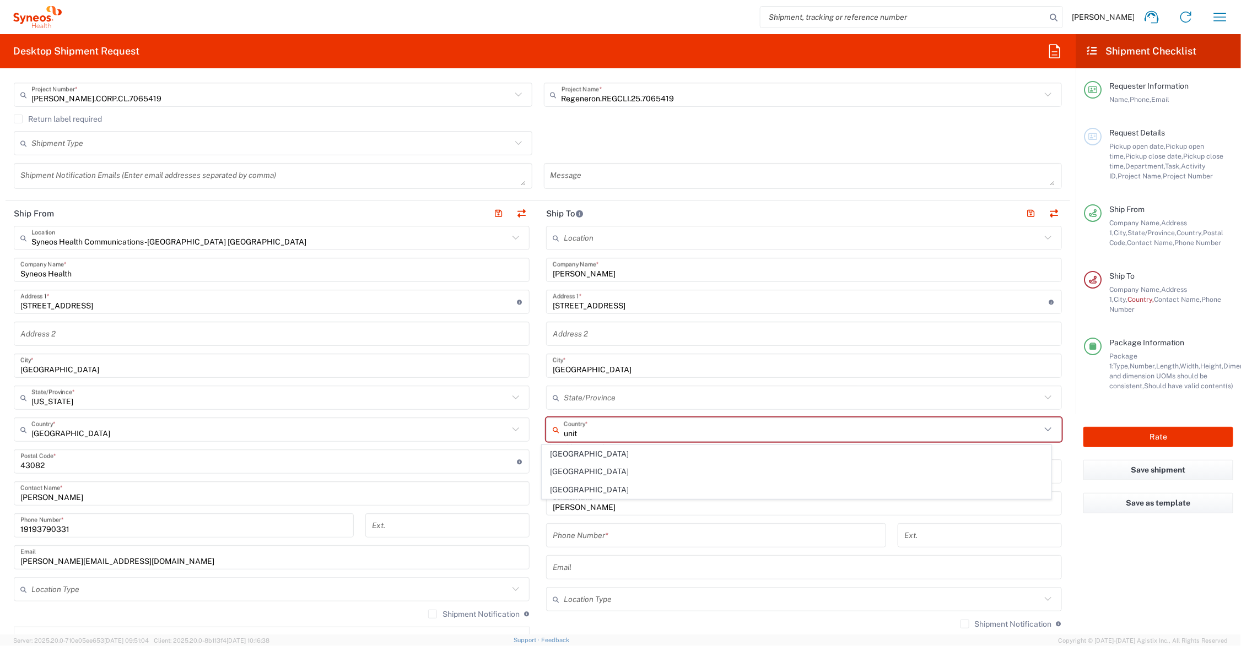
drag, startPoint x: 566, startPoint y: 488, endPoint x: 564, endPoint y: 483, distance: 5.9
click at [566, 488] on span "[GEOGRAPHIC_DATA]" at bounding box center [796, 490] width 509 height 17
type input "[GEOGRAPHIC_DATA]"
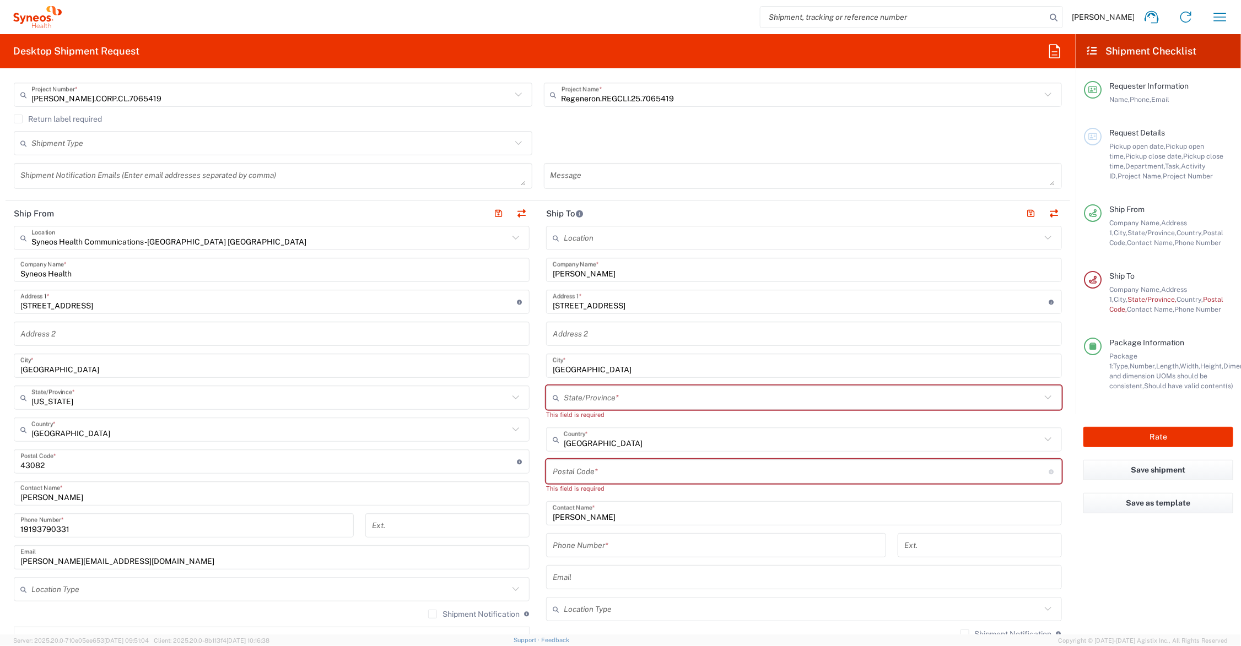
click at [590, 394] on input "text" at bounding box center [802, 397] width 477 height 19
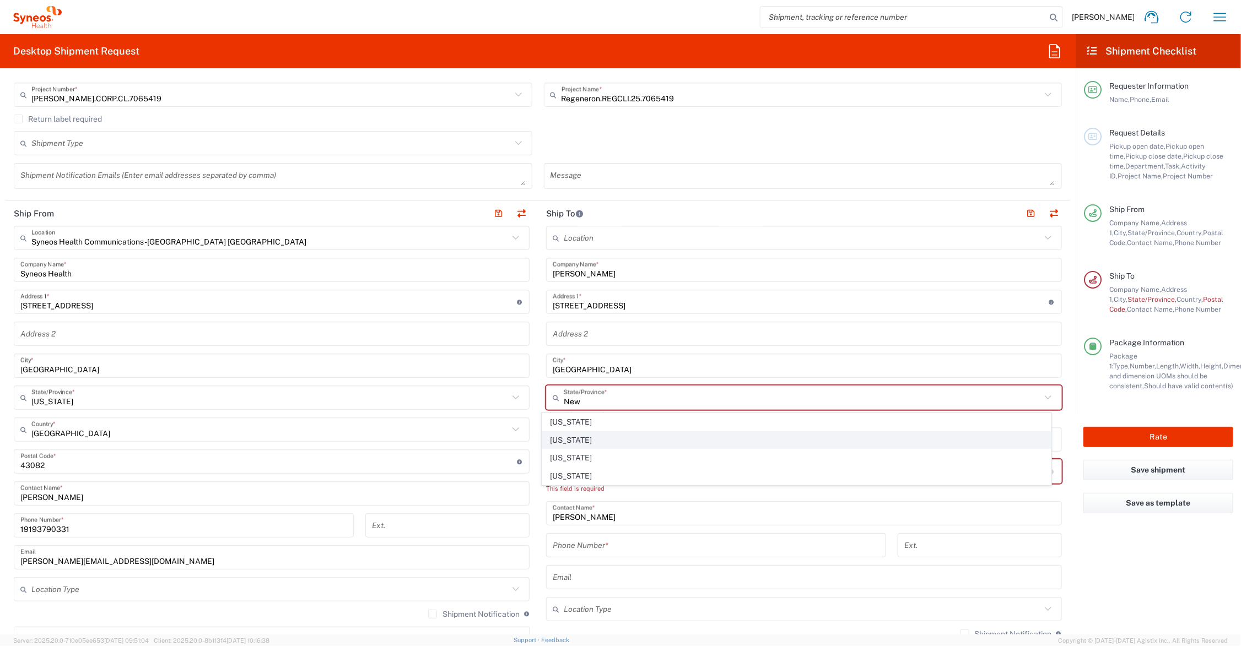
click at [559, 438] on span "[US_STATE]" at bounding box center [796, 440] width 509 height 17
type input "[US_STATE]"
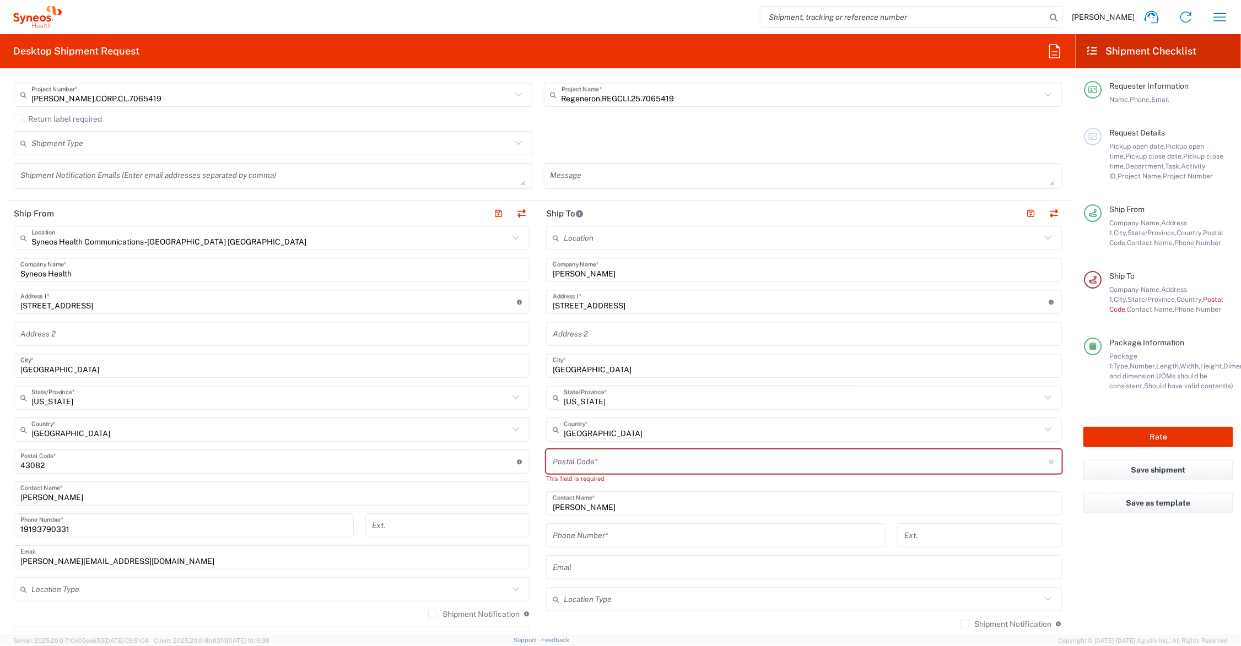
click at [592, 461] on input "undefined" at bounding box center [801, 461] width 496 height 19
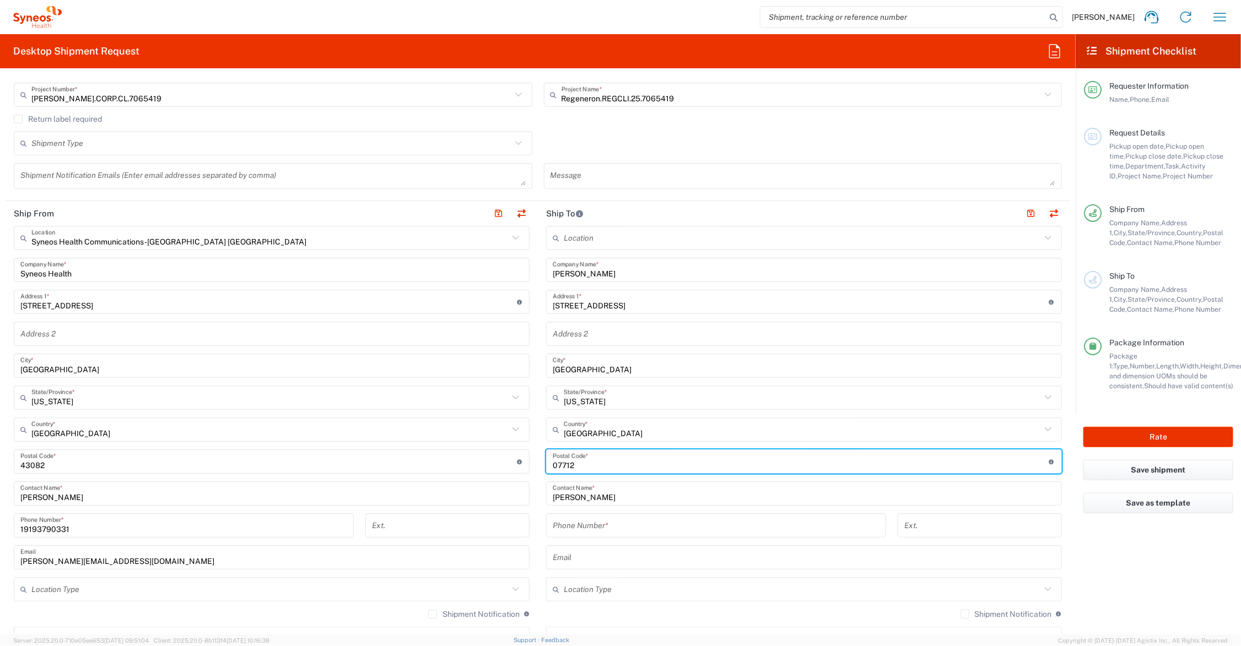
type input "07712"
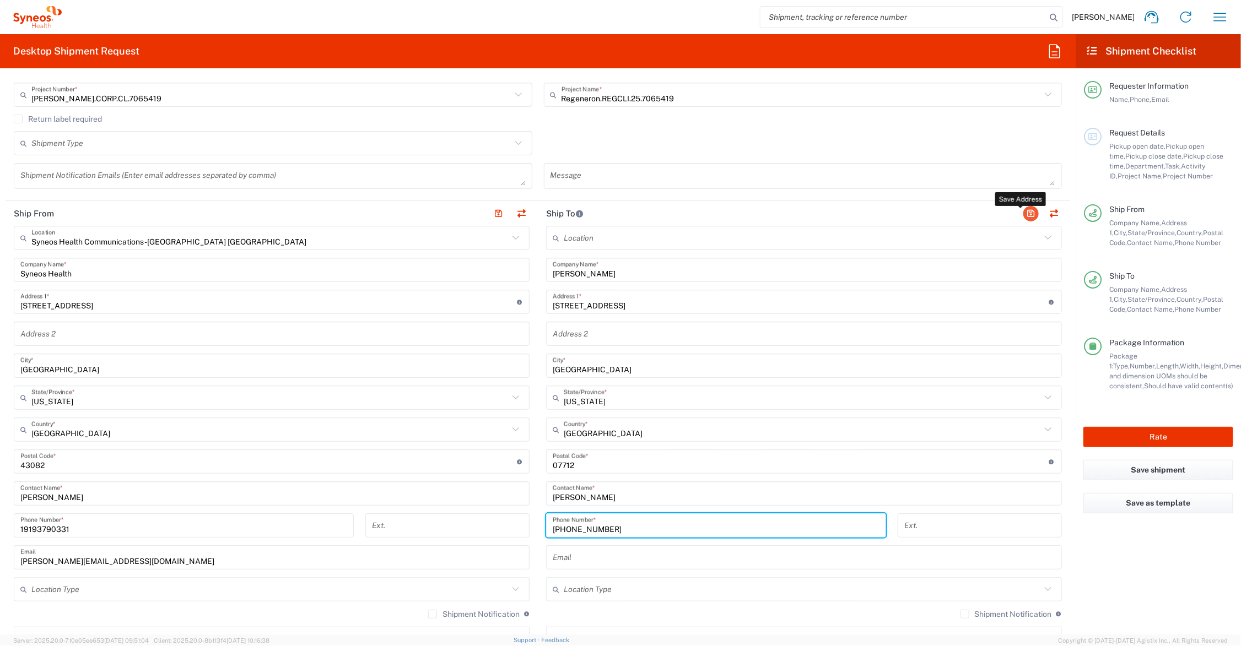
type input "[PHONE_NUMBER]"
click at [1024, 210] on button "button" at bounding box center [1030, 213] width 15 height 15
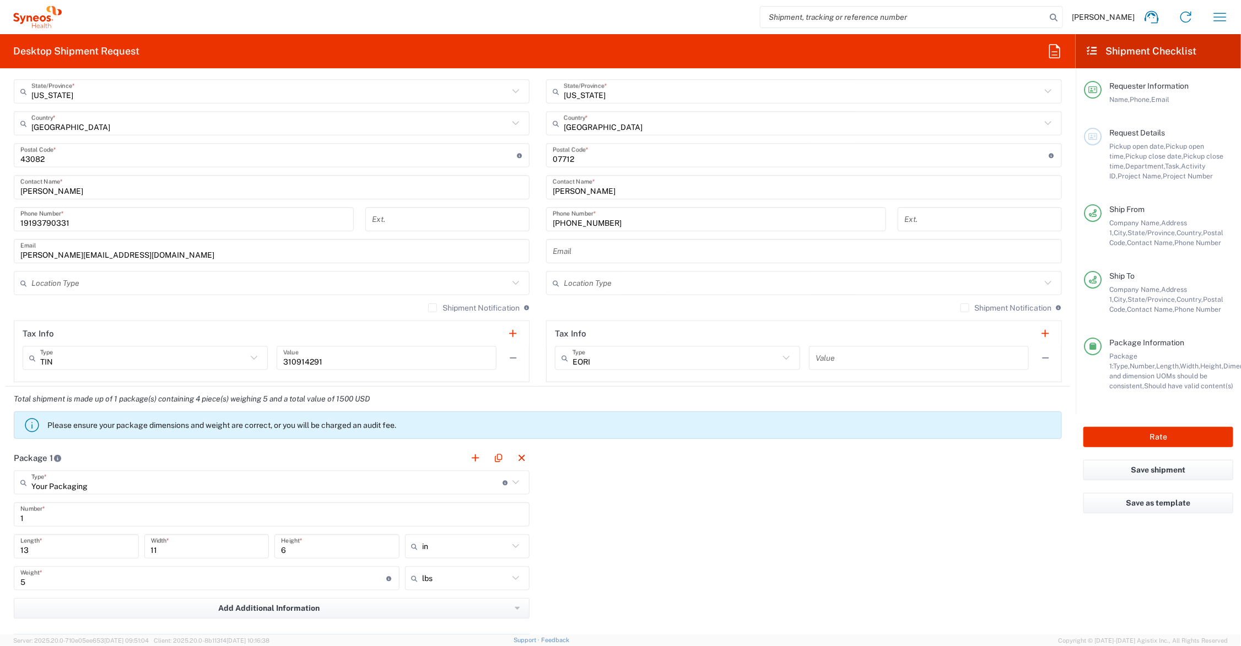
scroll to position [689, 0]
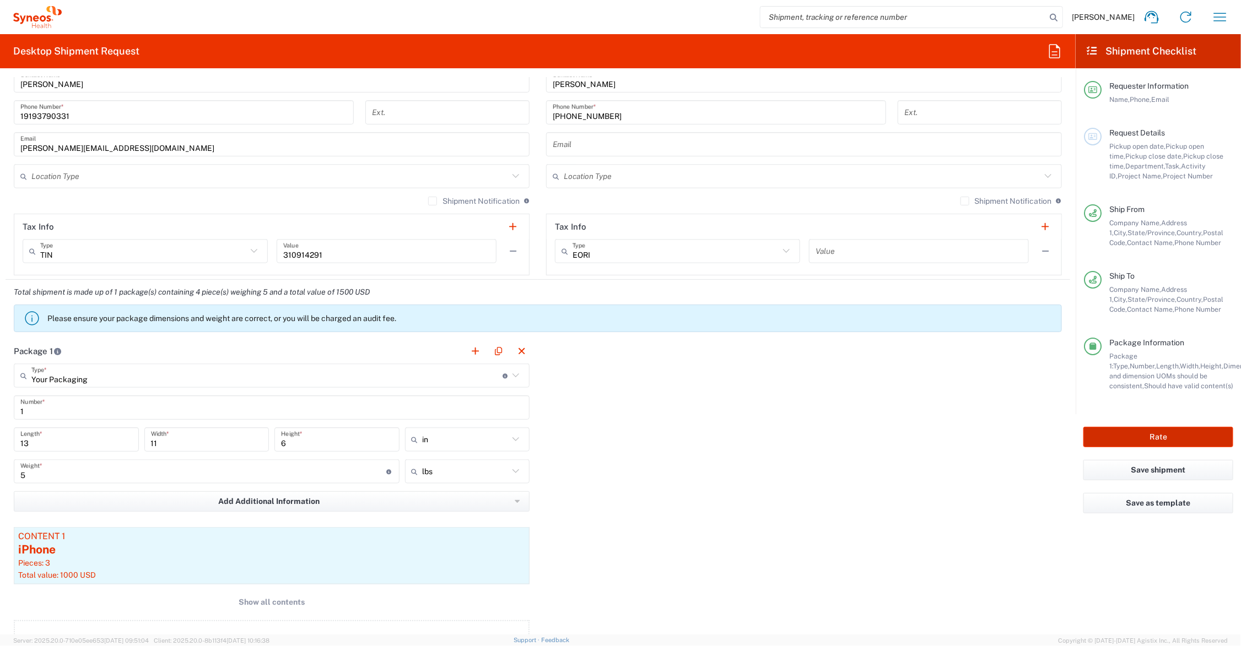
drag, startPoint x: 1108, startPoint y: 436, endPoint x: 1098, endPoint y: 432, distance: 10.6
click at [1108, 435] on button "Rate" at bounding box center [1158, 437] width 150 height 20
type input "Regeneron.REGCLI.25.7065419"
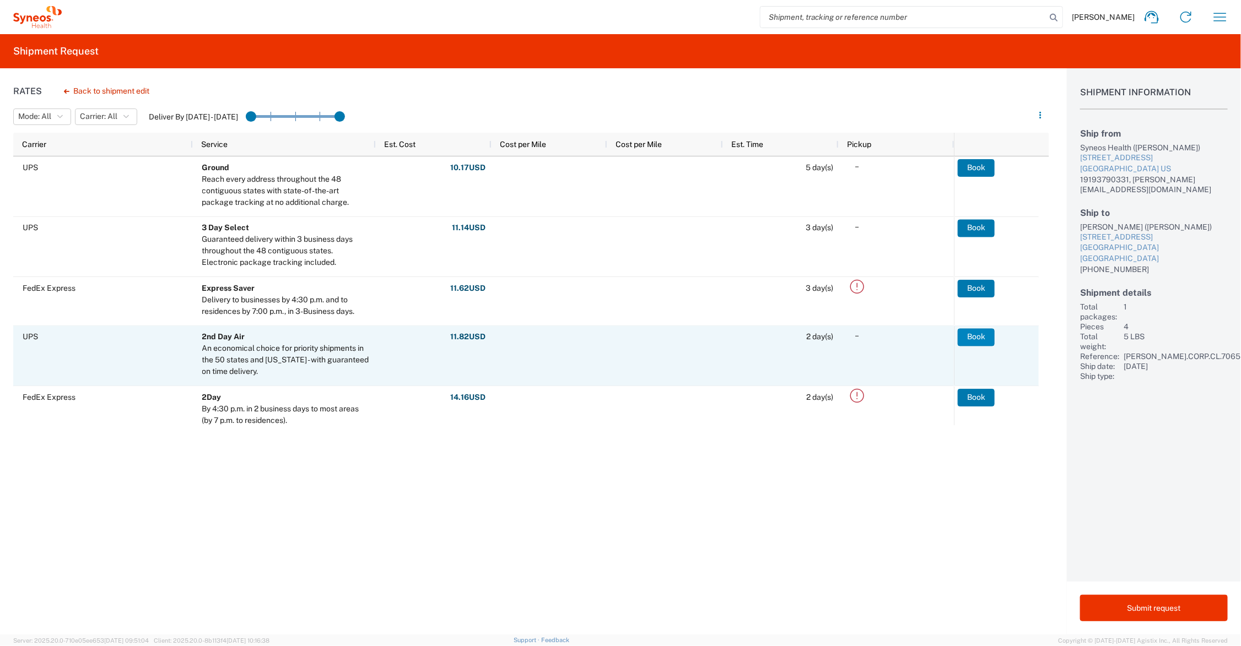
click at [976, 337] on button "Book" at bounding box center [976, 337] width 37 height 18
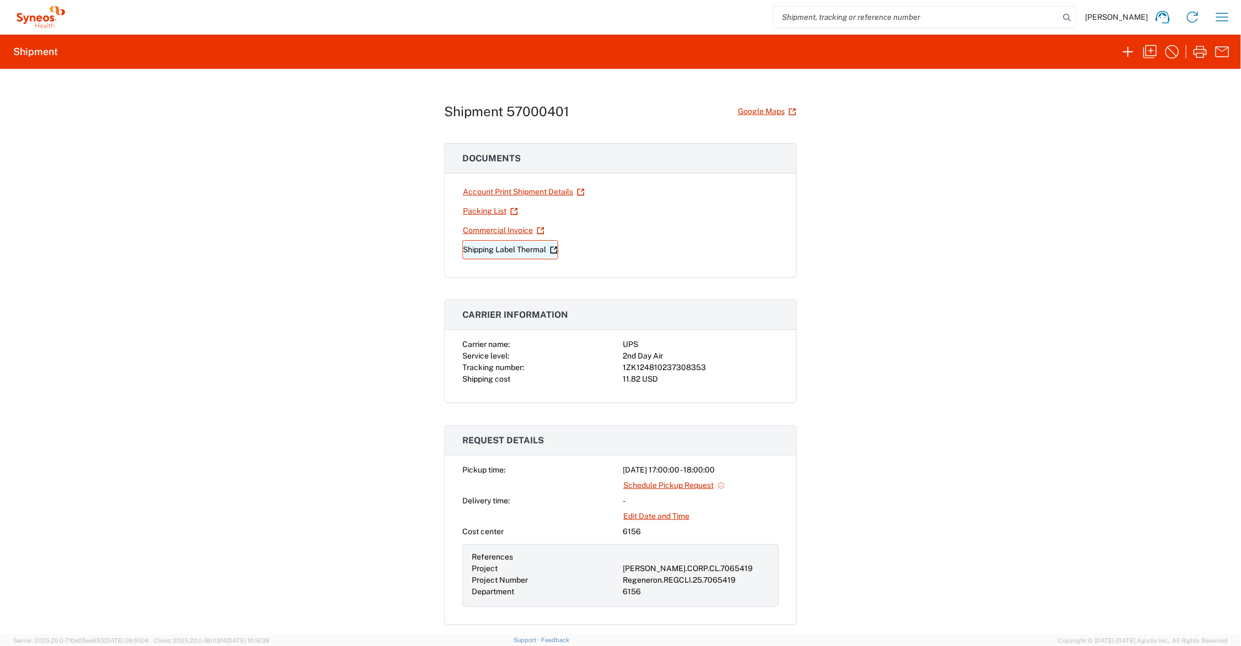
click at [503, 251] on link "Shipping Label Thermal" at bounding box center [510, 249] width 96 height 19
